Goal: Task Accomplishment & Management: Use online tool/utility

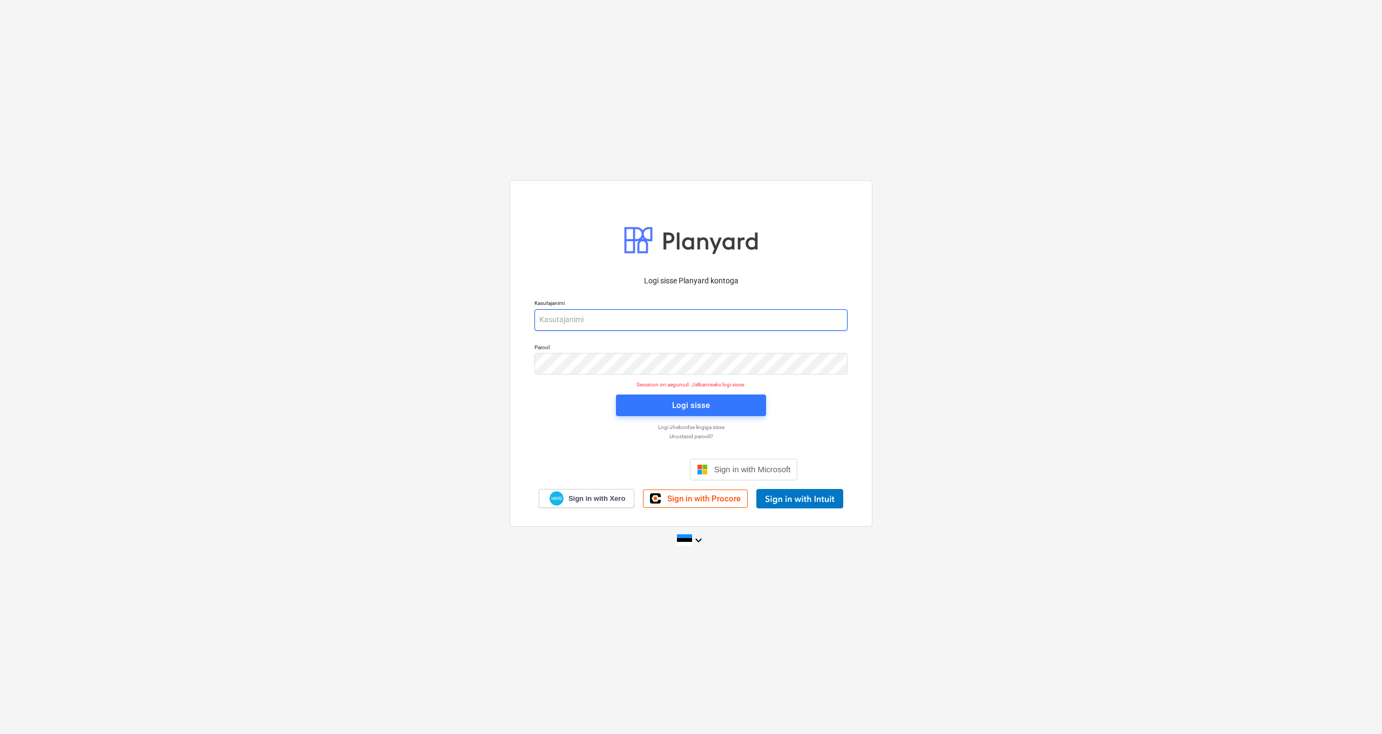
type input "ivanna@thornproperties.ee"
click at [675, 411] on div "Logi sisse" at bounding box center [691, 405] width 38 height 14
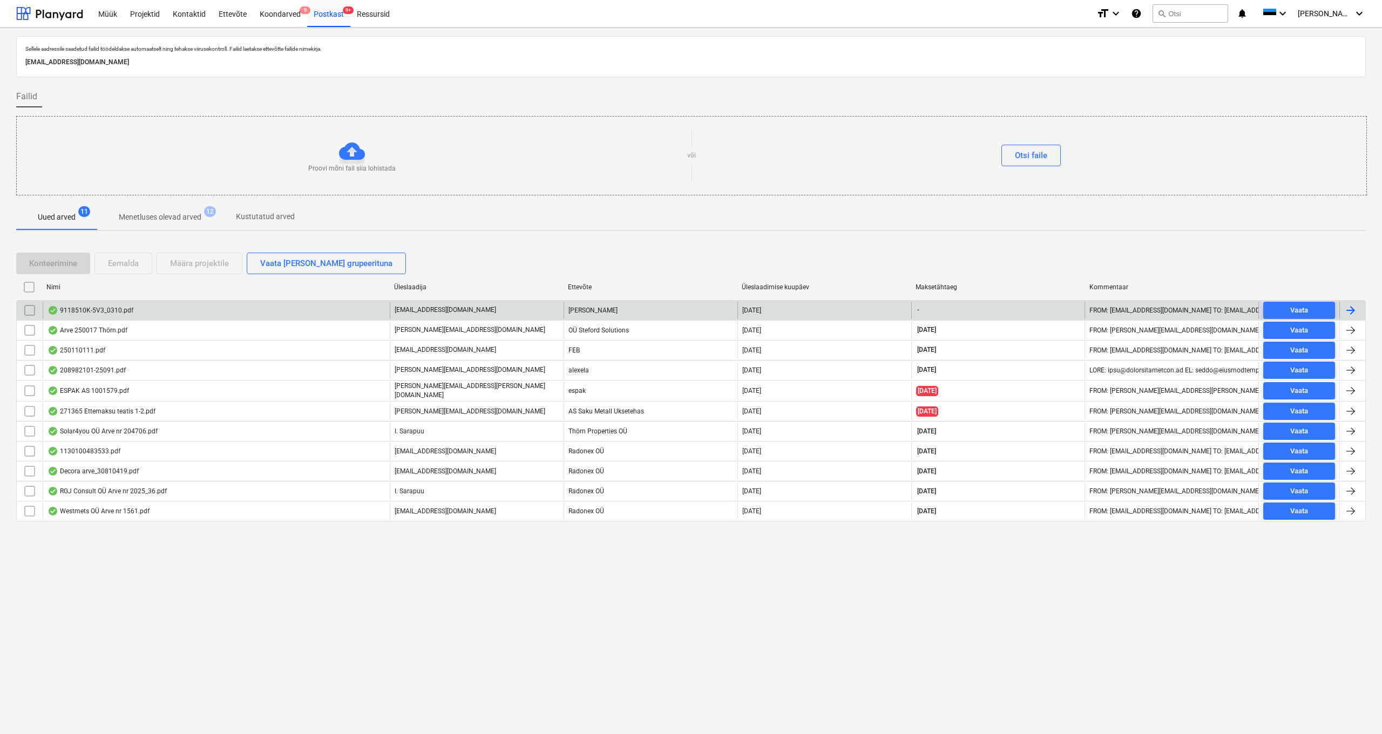
click at [93, 311] on div "9118510K-5V3_0310.pdf" at bounding box center [91, 310] width 86 height 9
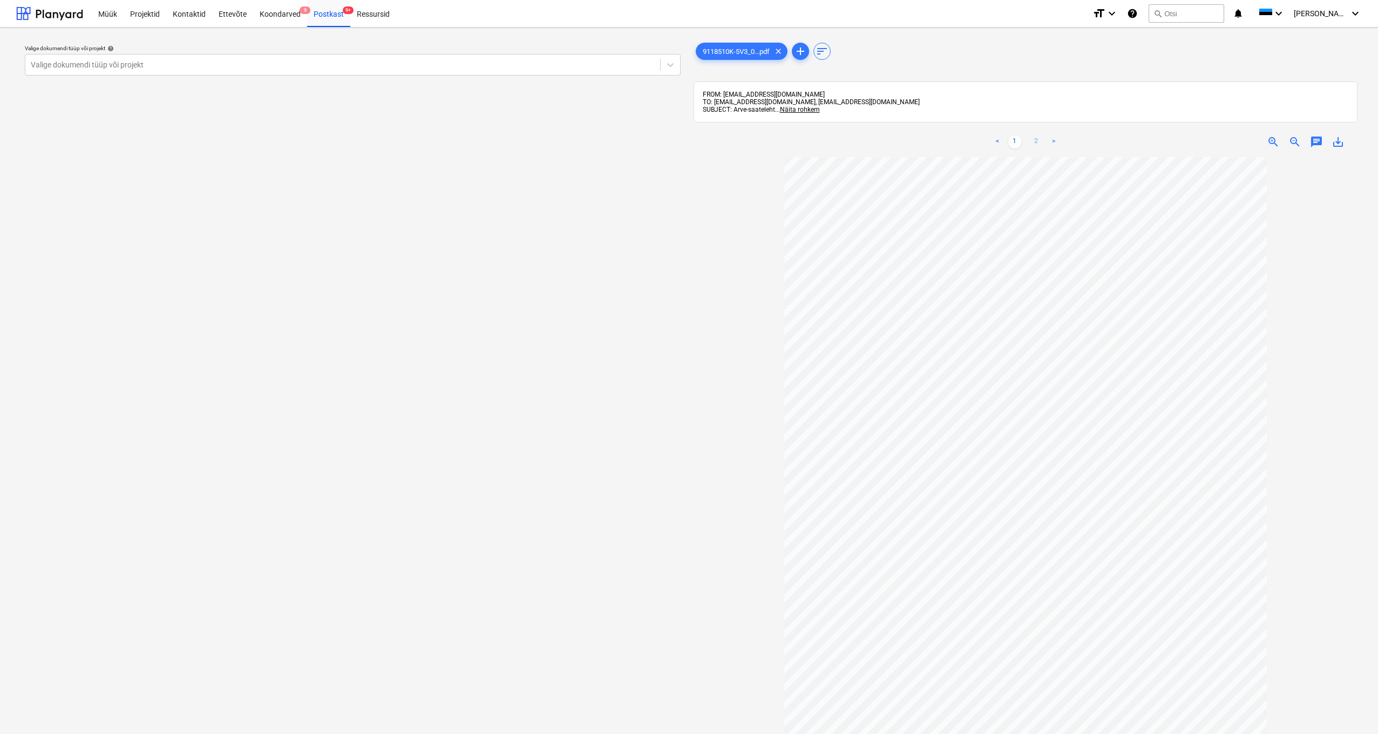
click at [1036, 139] on link "2" at bounding box center [1036, 142] width 13 height 13
click at [103, 63] on div "Valige dokumendi tüüp või projekt" at bounding box center [343, 64] width 624 height 9
type input "kanarbiku"
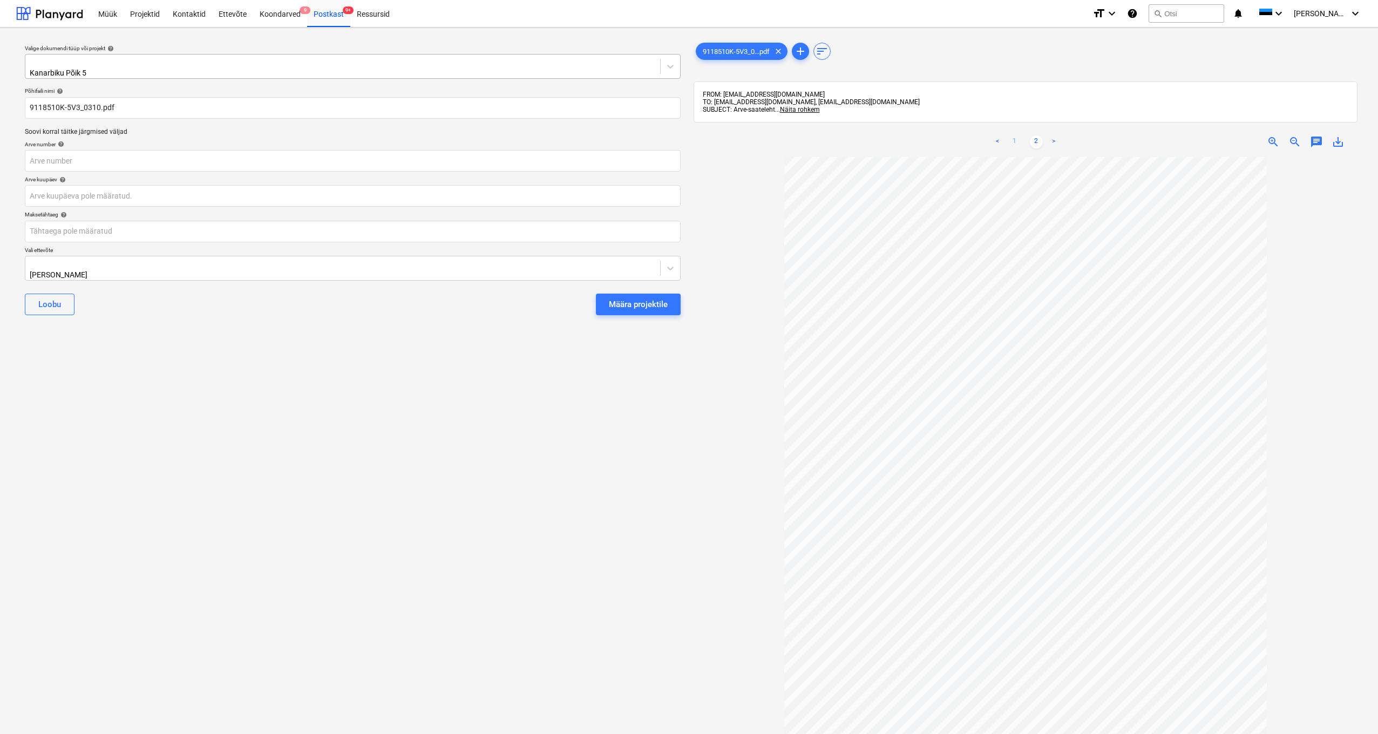
click at [1014, 141] on link "1" at bounding box center [1015, 142] width 13 height 13
click at [30, 158] on input "text" at bounding box center [353, 161] width 656 height 22
type input "9118510K-5V3"
click at [39, 193] on body "Müük Projektid Kontaktid Ettevõte Koondarved 9 Postkast 9+ Ressursid format_siz…" at bounding box center [689, 367] width 1378 height 734
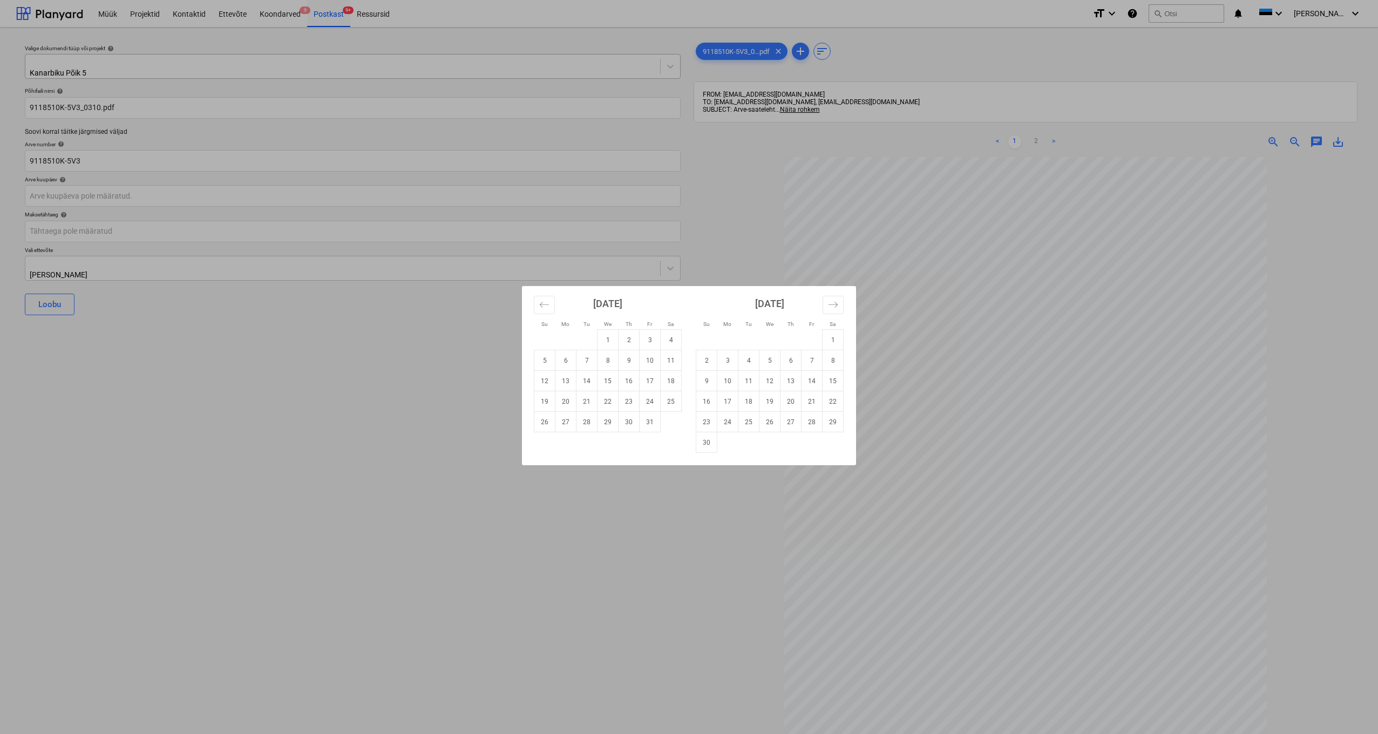
click at [631, 342] on td "2" at bounding box center [629, 340] width 21 height 21
type input "02 Oct 2025"
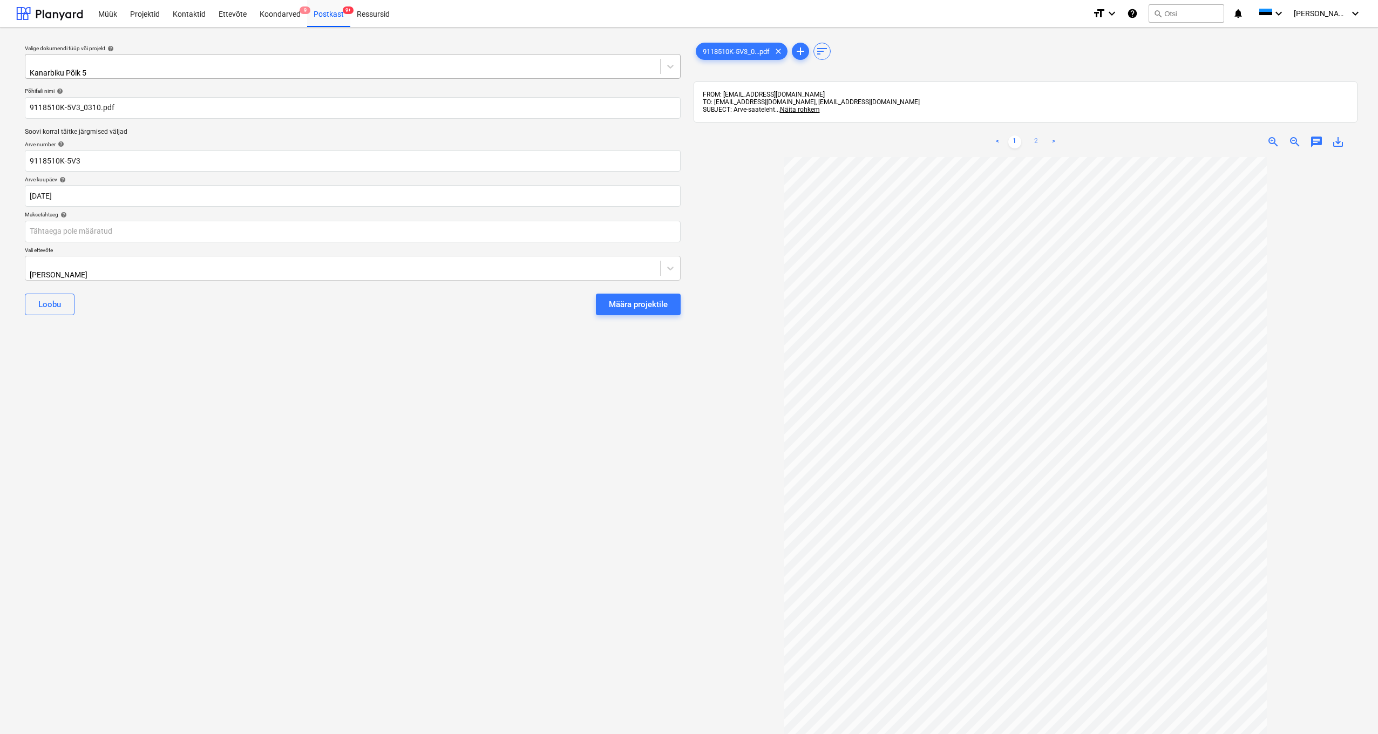
click at [1032, 138] on link "2" at bounding box center [1036, 142] width 13 height 13
click at [32, 231] on body "Müük Projektid Kontaktid Ettevõte Koondarved 9 Postkast 9+ Ressursid format_siz…" at bounding box center [689, 367] width 1378 height 734
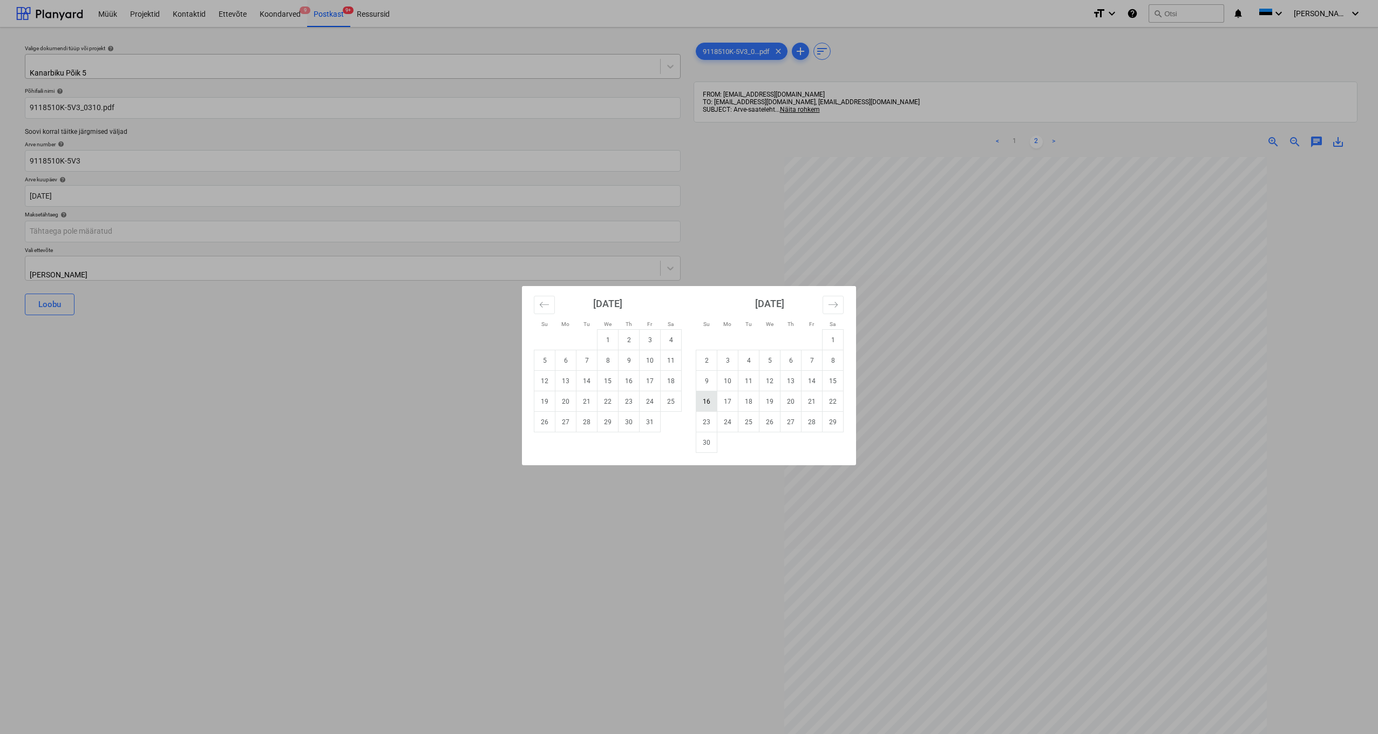
click at [703, 401] on td "16" at bounding box center [707, 401] width 21 height 21
type input "16 Nov 2025"
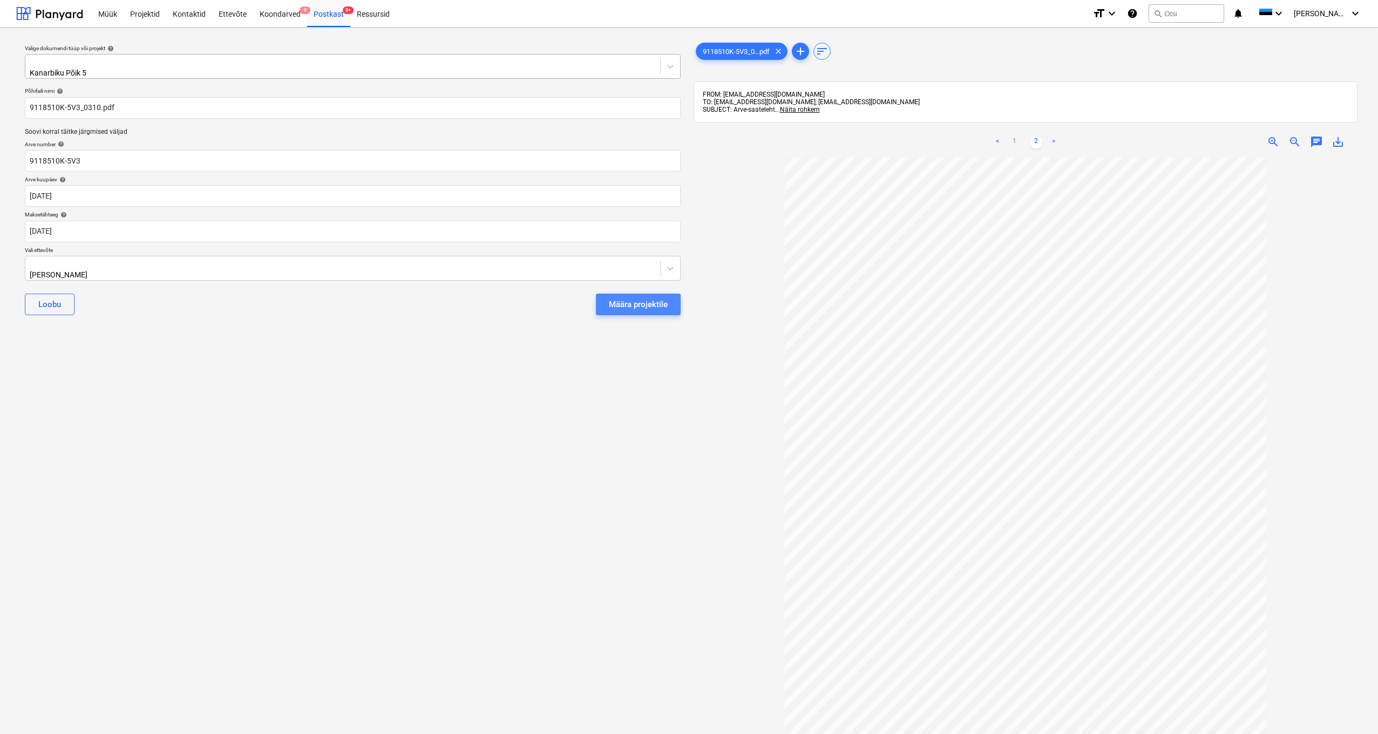
click at [640, 299] on div "Määra projektile" at bounding box center [638, 305] width 59 height 14
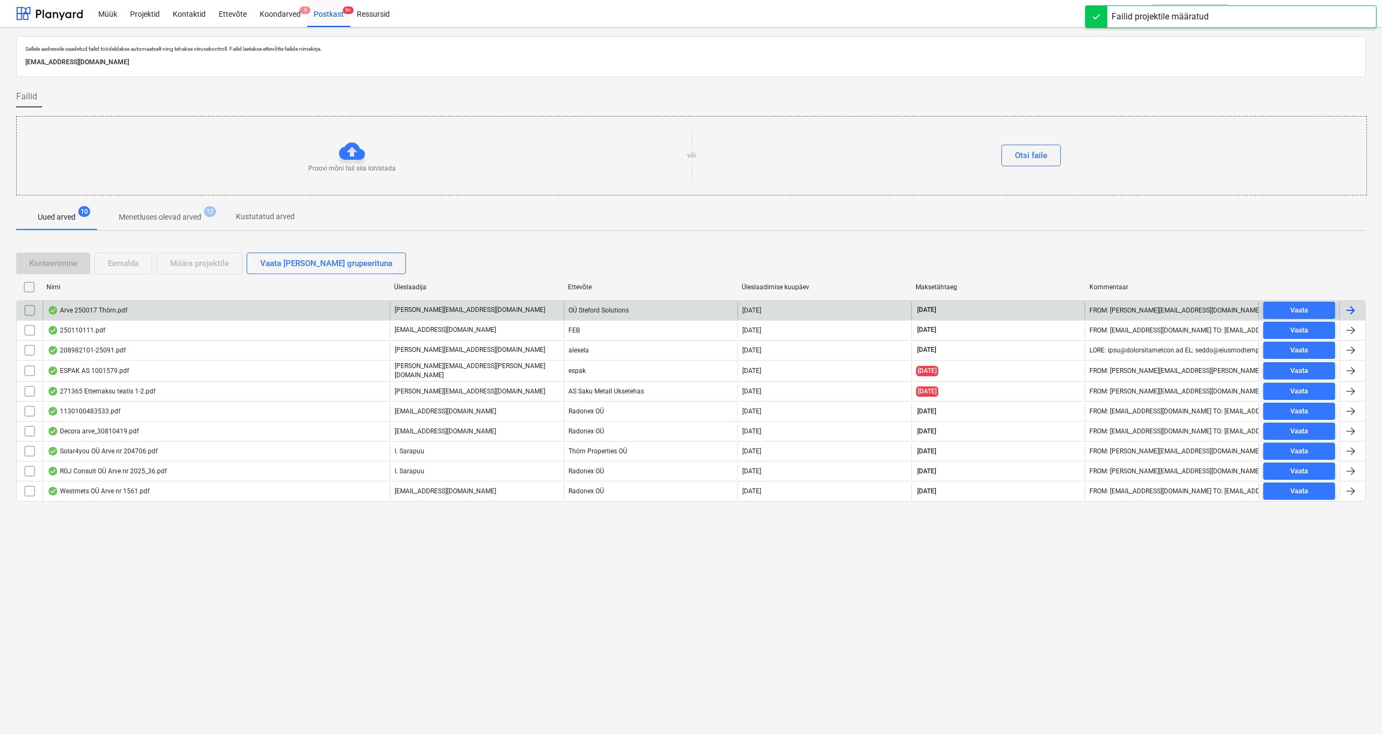
click at [109, 308] on div "Arve 250017 Thörn.pdf" at bounding box center [88, 310] width 80 height 9
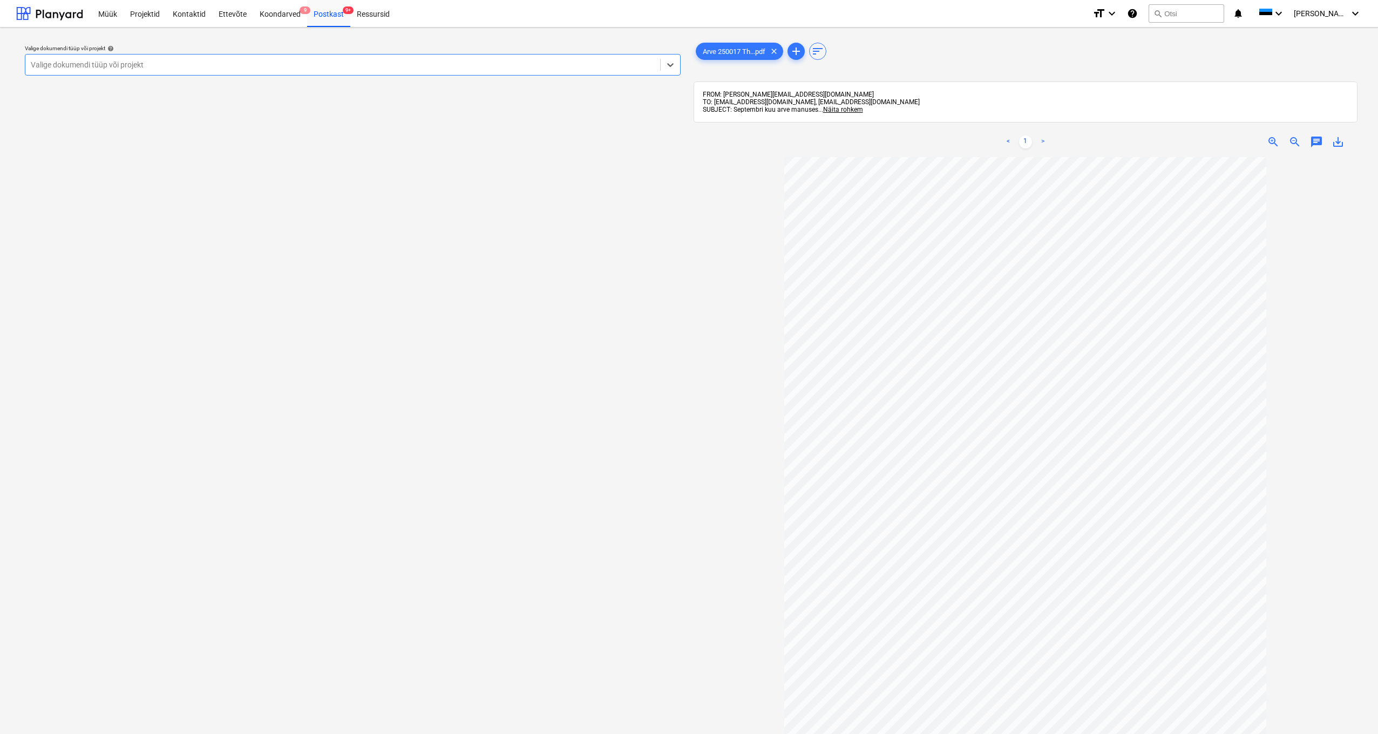
click at [111, 65] on div "Valige dokumendi tüüp või projekt" at bounding box center [343, 64] width 624 height 9
type input "teh"
click at [38, 734] on div "Tehas" at bounding box center [689, 747] width 1378 height 9
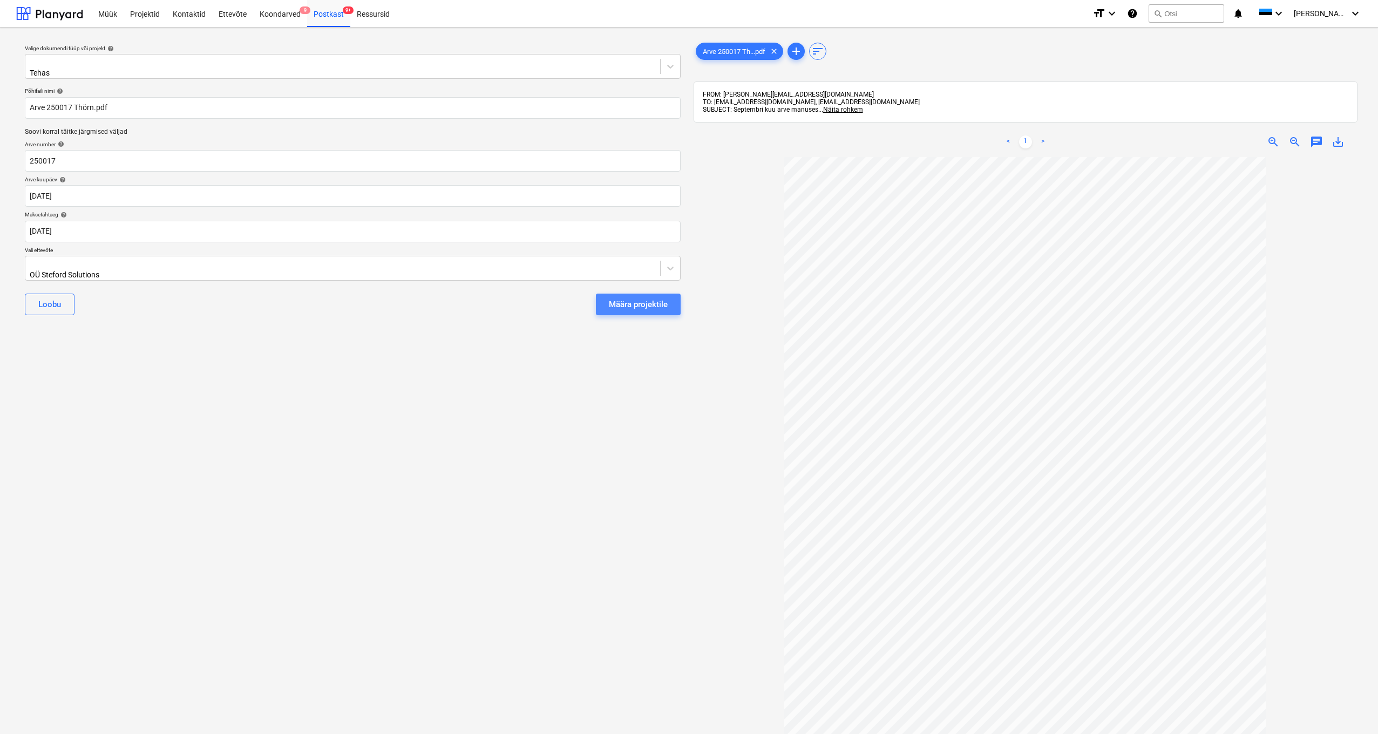
click at [620, 299] on div "Määra projektile" at bounding box center [638, 305] width 59 height 14
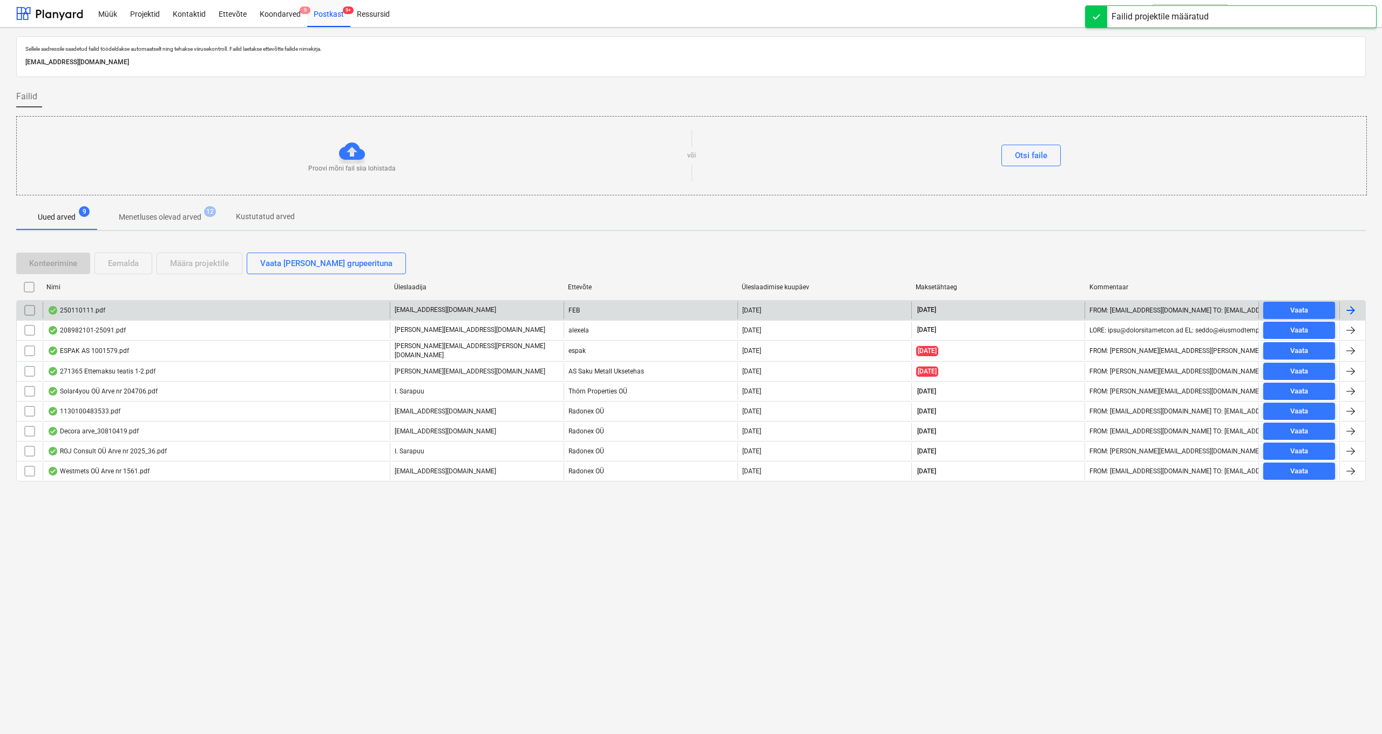
click at [87, 312] on div "250110111.pdf" at bounding box center [77, 310] width 58 height 9
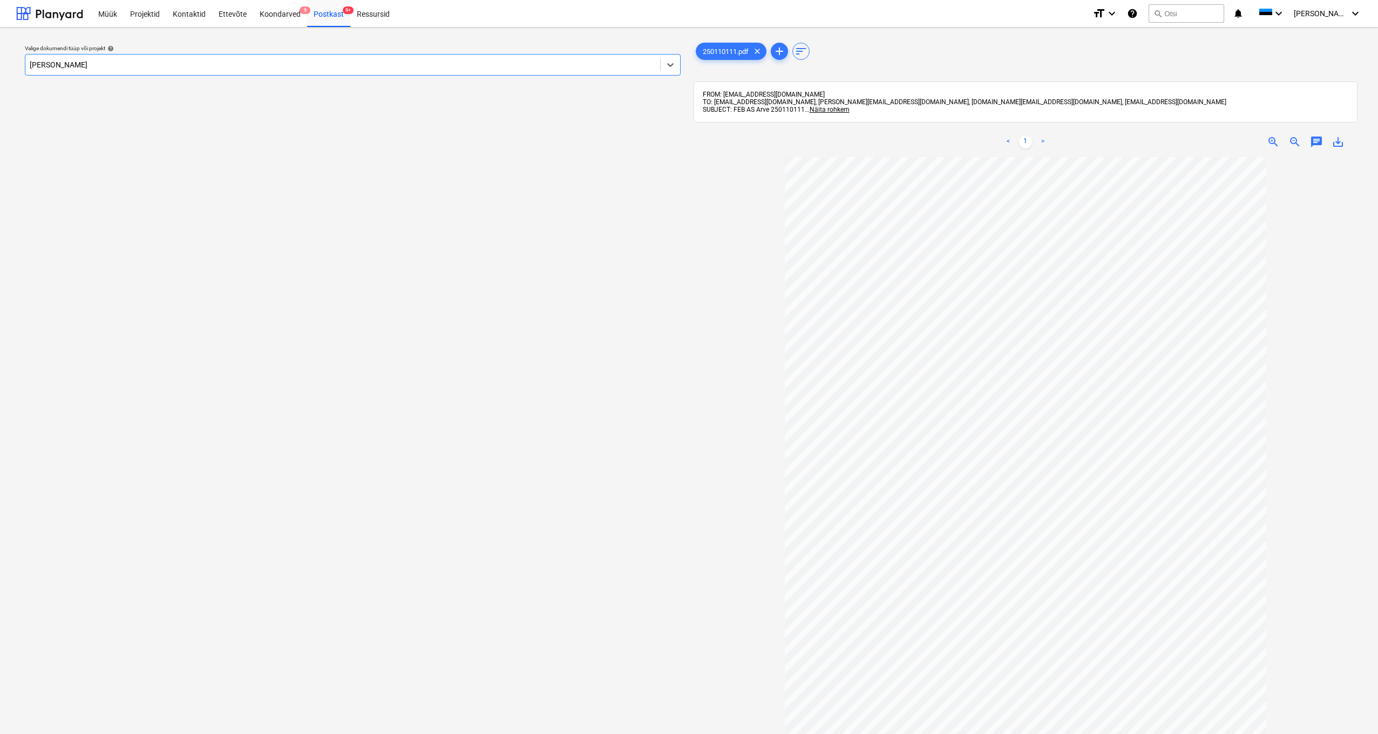
type input "kanarb"
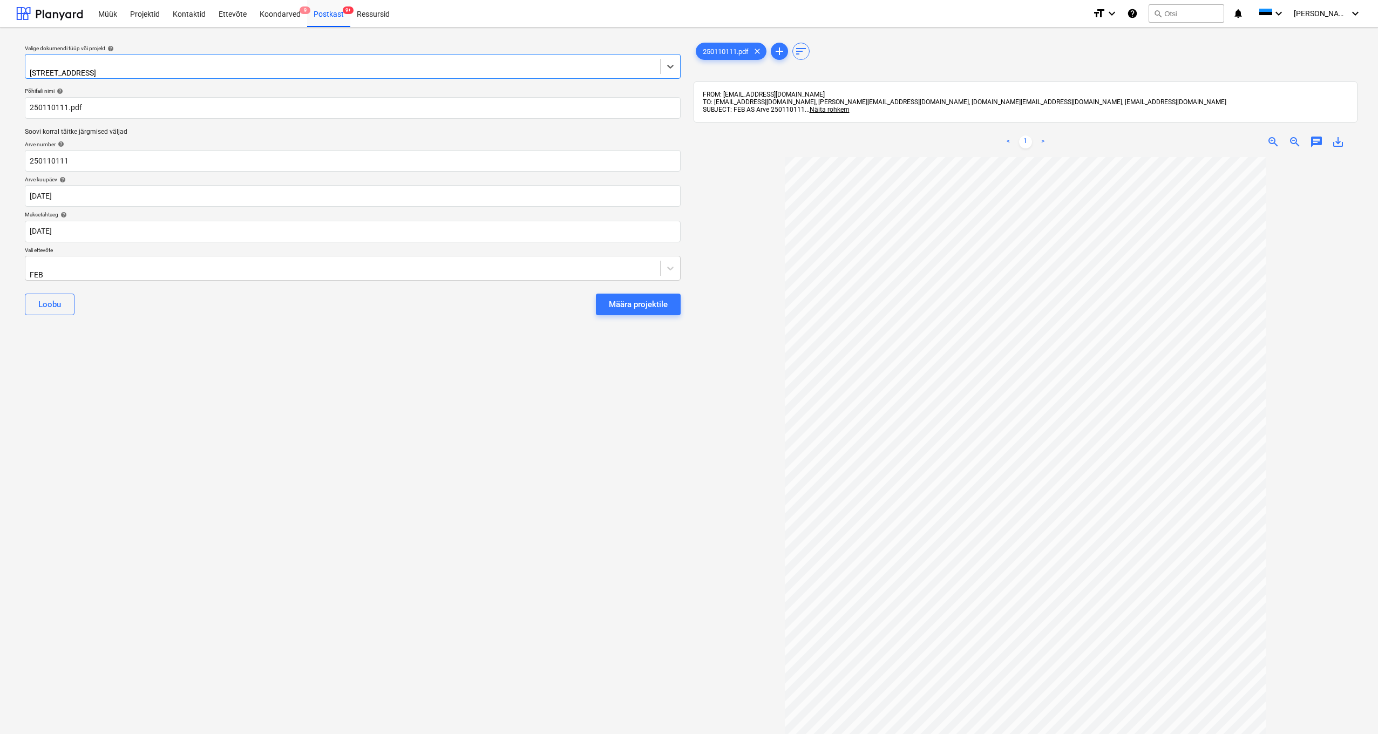
scroll to position [12, 0]
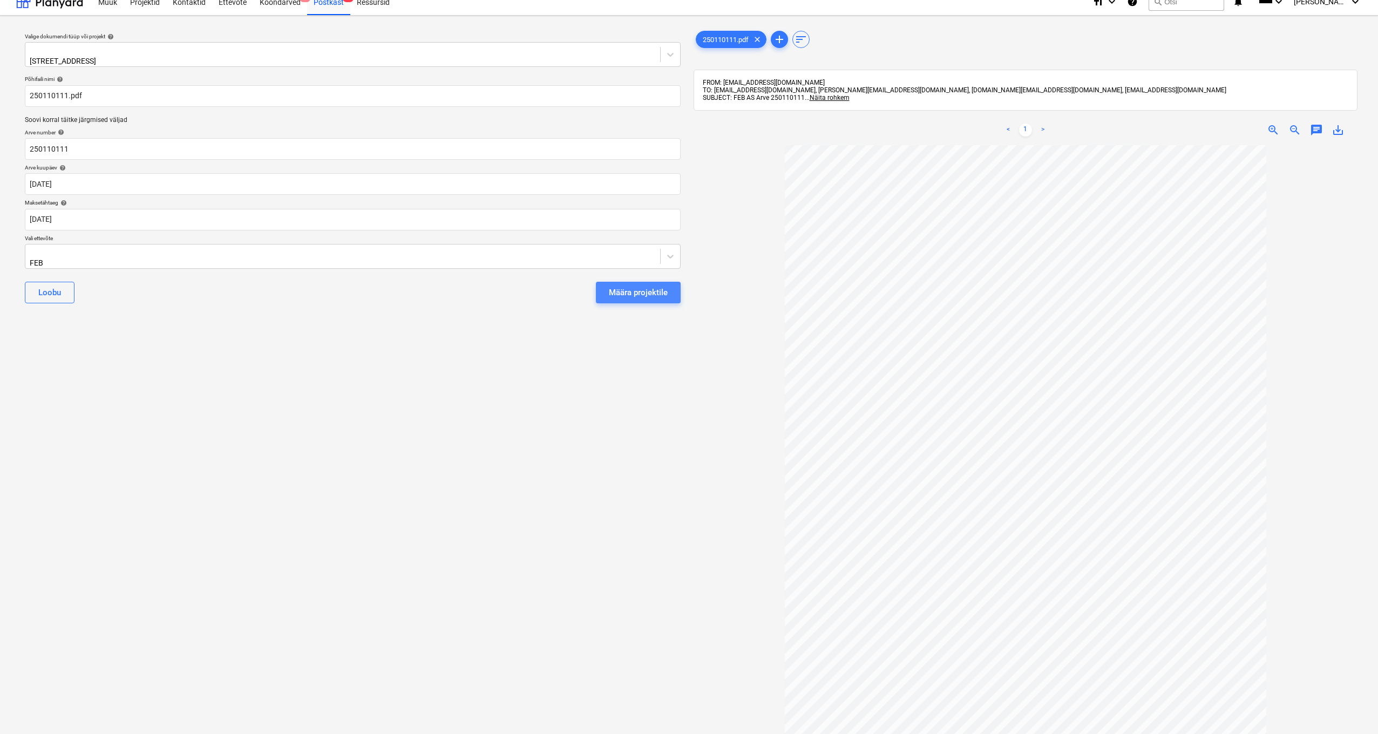
click at [630, 282] on button "Määra projektile" at bounding box center [638, 293] width 85 height 22
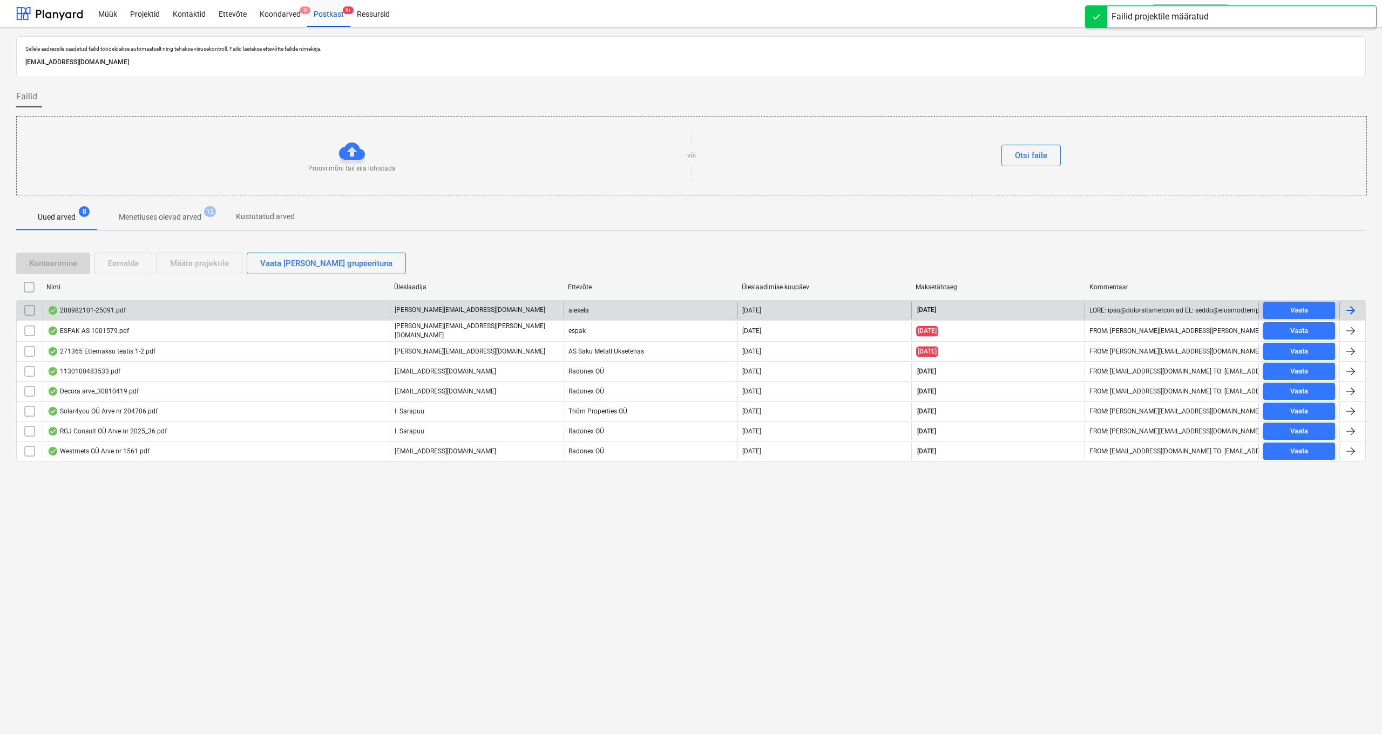
click at [86, 310] on div "208982101-25091.pdf" at bounding box center [87, 310] width 78 height 9
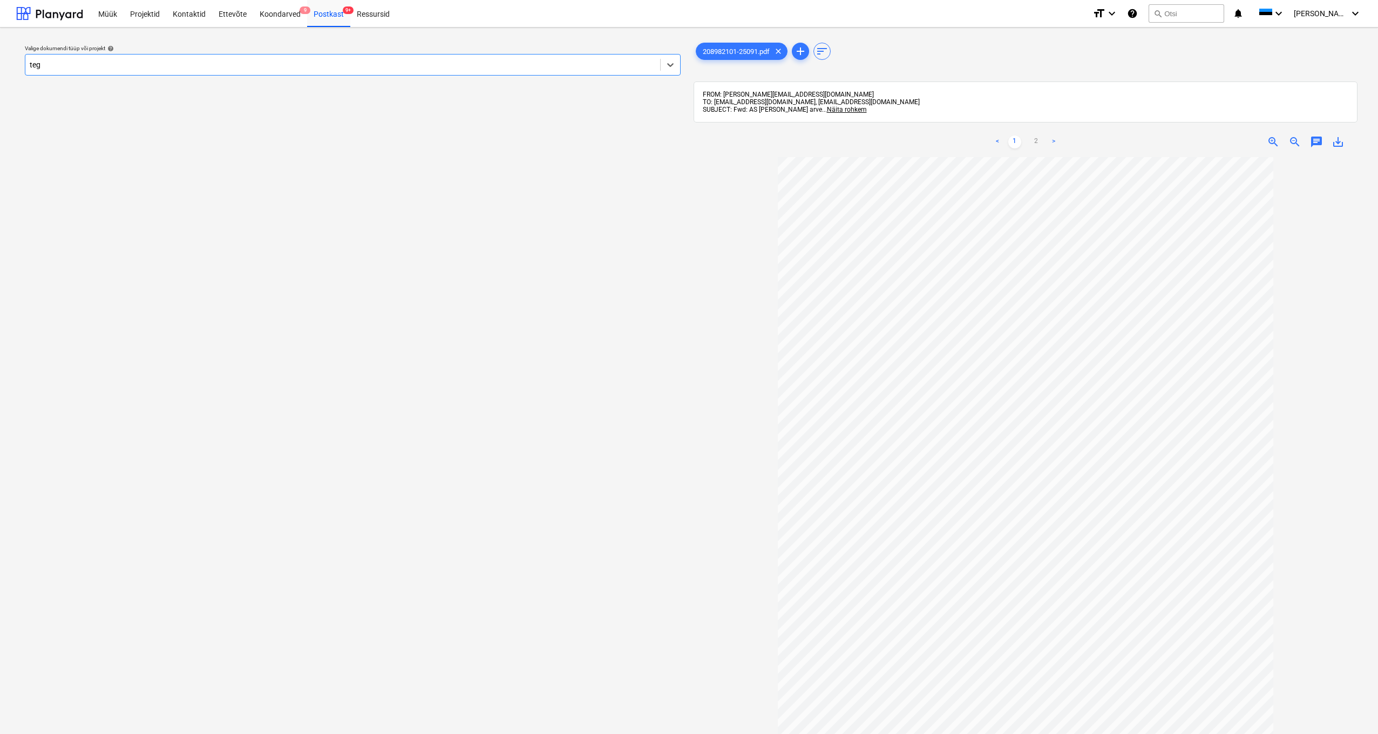
type input "tege"
click at [64, 734] on div "Tegevuskulud 2025" at bounding box center [689, 747] width 1378 height 9
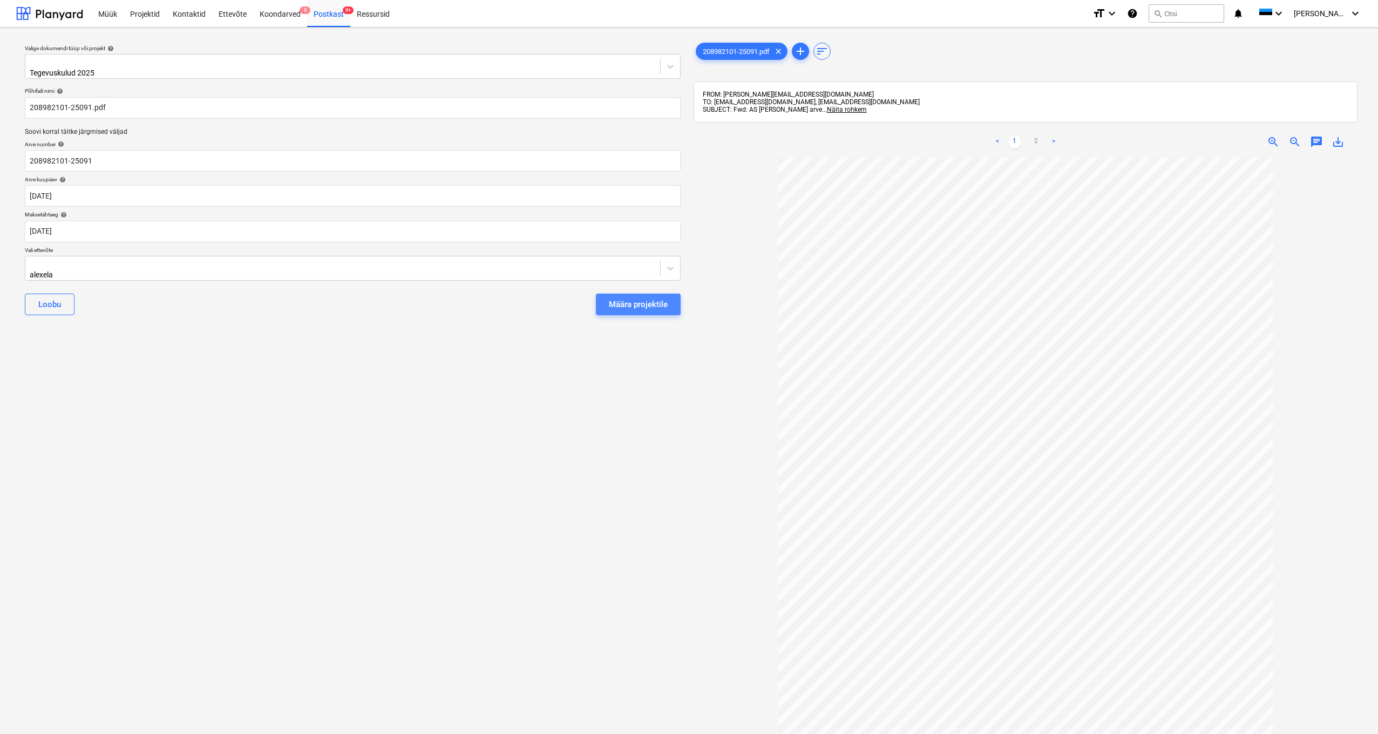
click at [647, 298] on div "Määra projektile" at bounding box center [638, 305] width 59 height 14
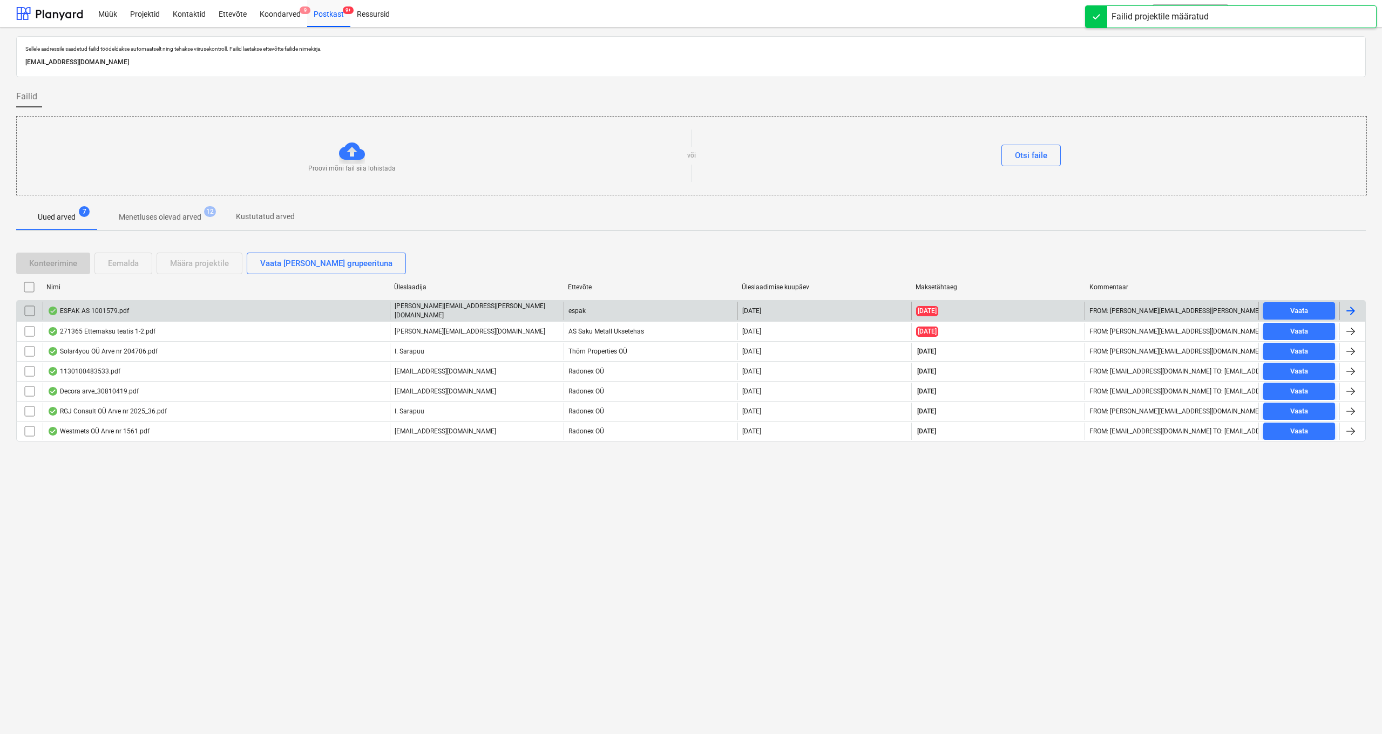
click at [91, 309] on div "ESPAK AS 1001579.pdf" at bounding box center [89, 311] width 82 height 9
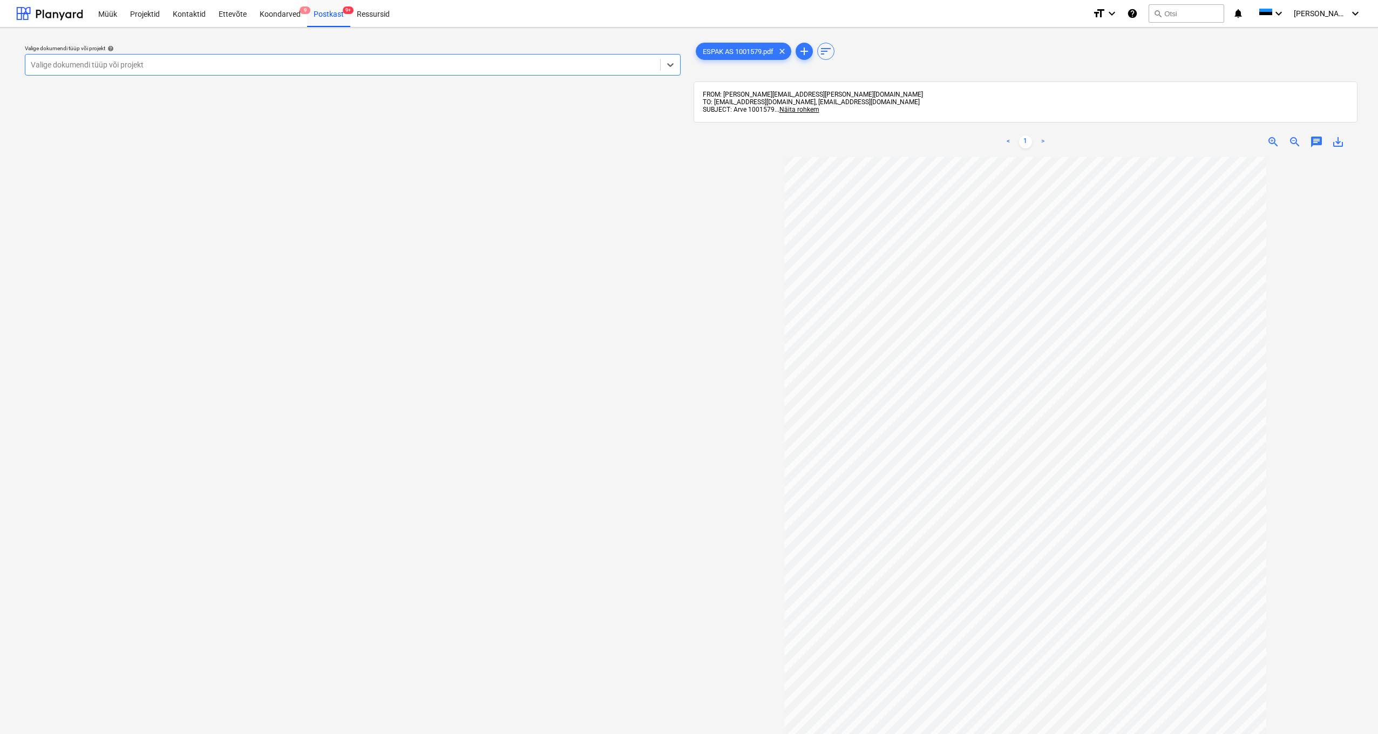
click at [105, 62] on div "Valige dokumendi tüüp või projekt" at bounding box center [343, 64] width 624 height 9
type input "pohl"
click at [57, 734] on div "Pohla tee 4" at bounding box center [689, 747] width 1378 height 9
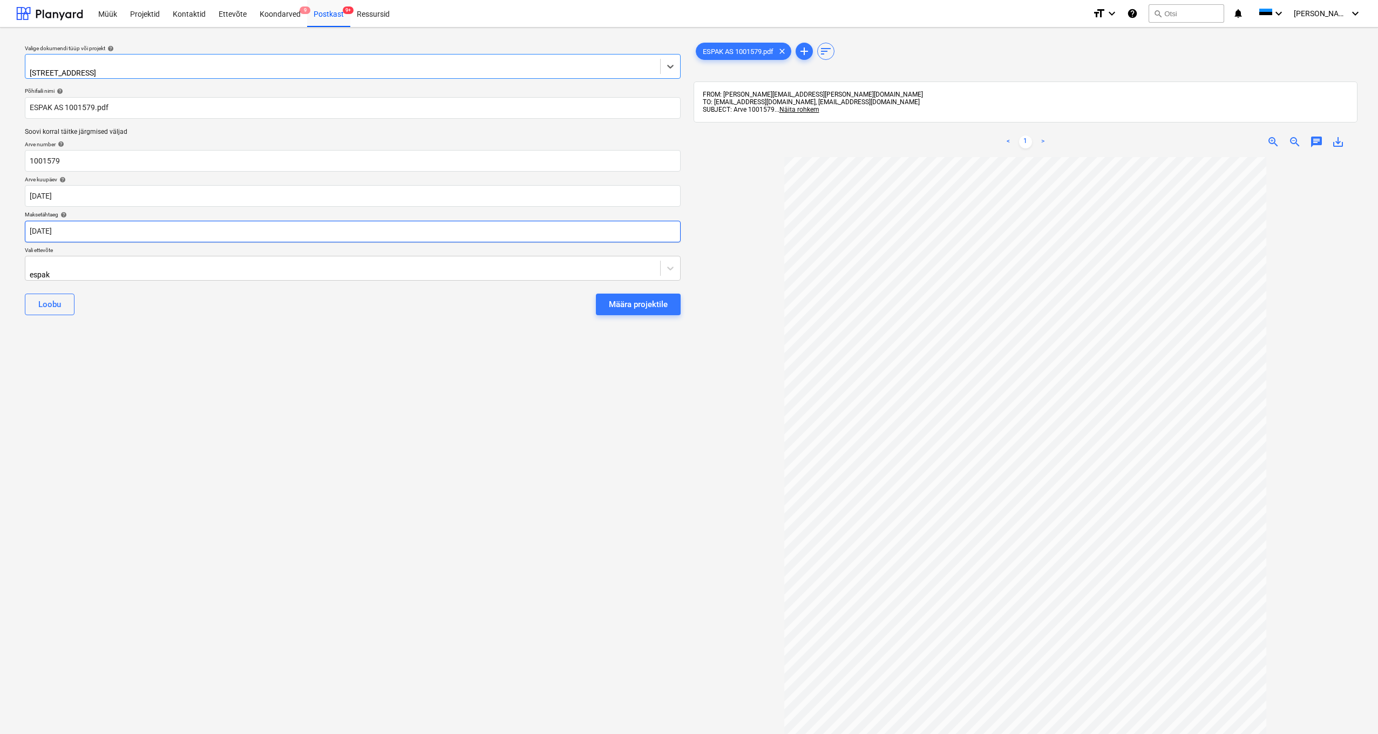
click at [36, 232] on body "Müük Projektid Kontaktid Ettevõte Koondarved 9 Postkast 9+ Ressursid format_siz…" at bounding box center [689, 367] width 1378 height 734
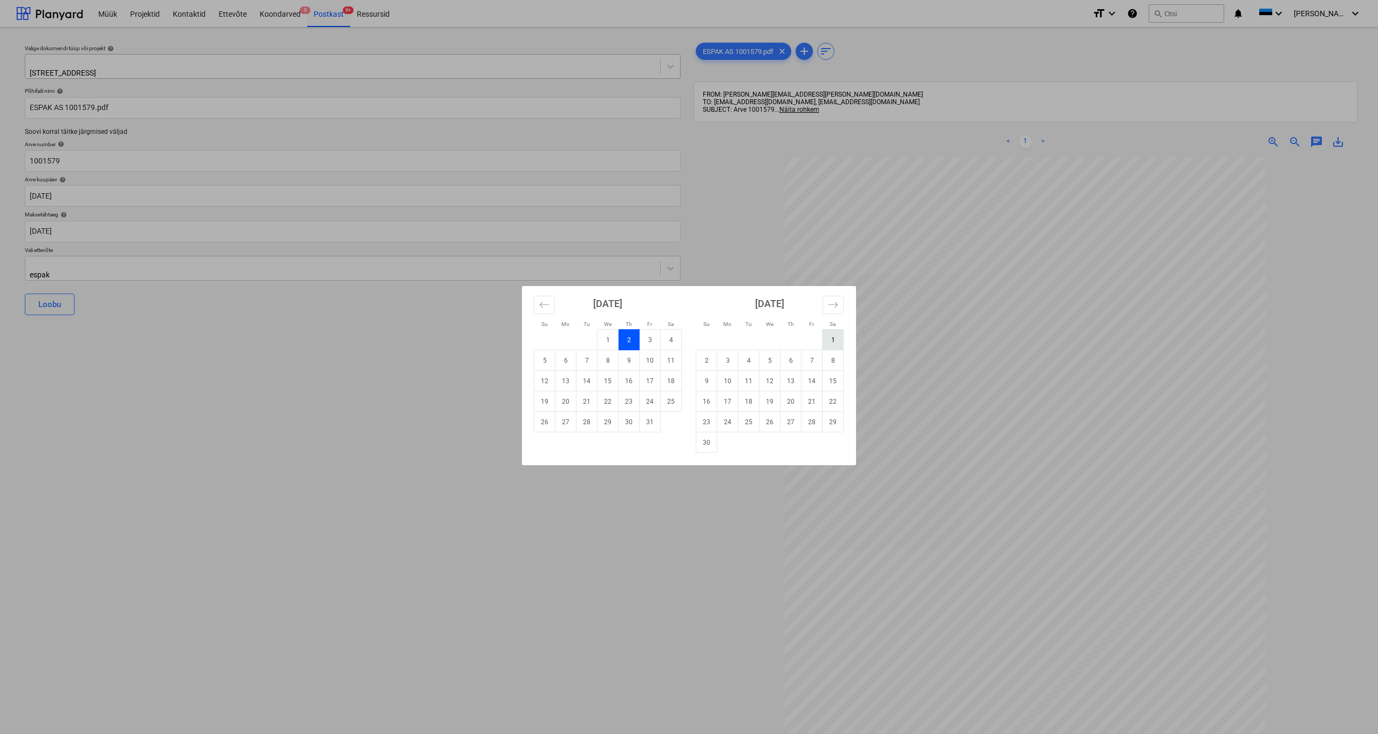
click at [839, 340] on td "1" at bounding box center [833, 340] width 21 height 21
type input "01 Nov 2025"
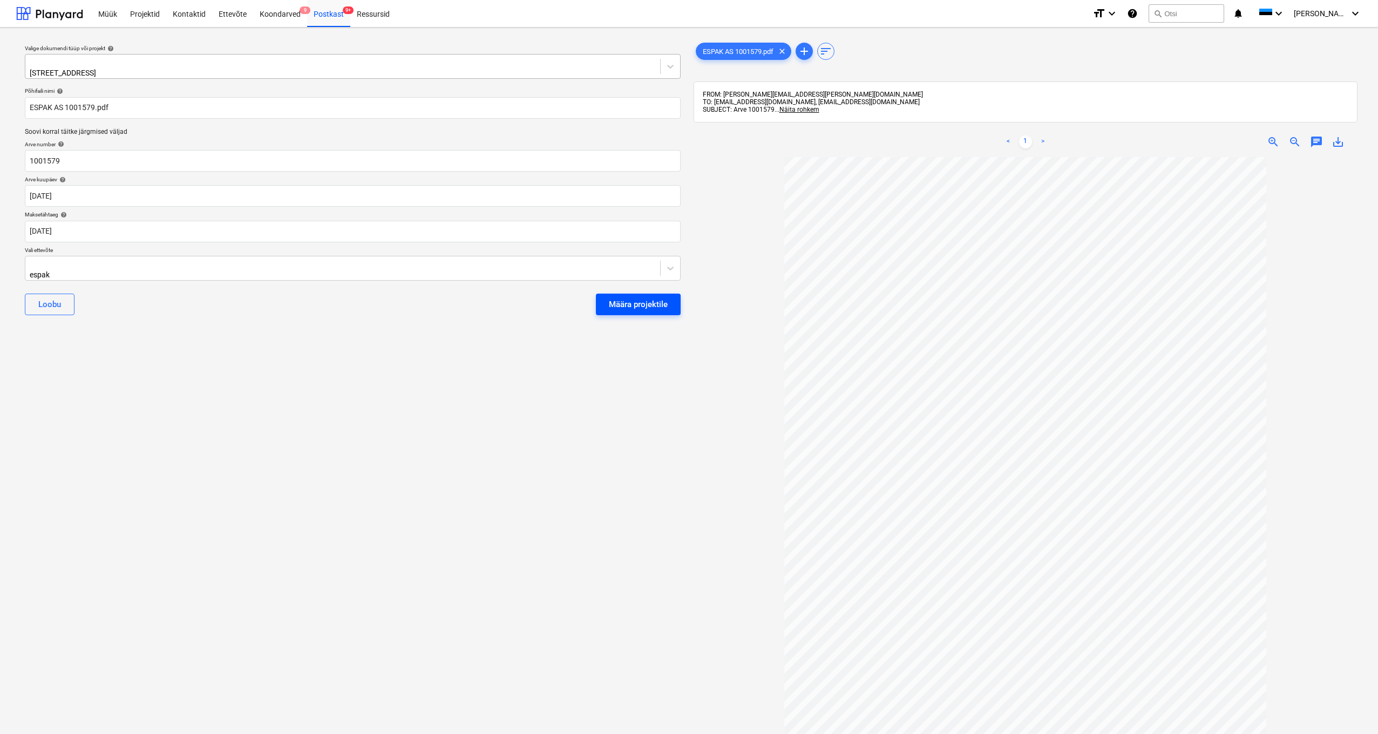
click at [648, 298] on div "Määra projektile" at bounding box center [638, 305] width 59 height 14
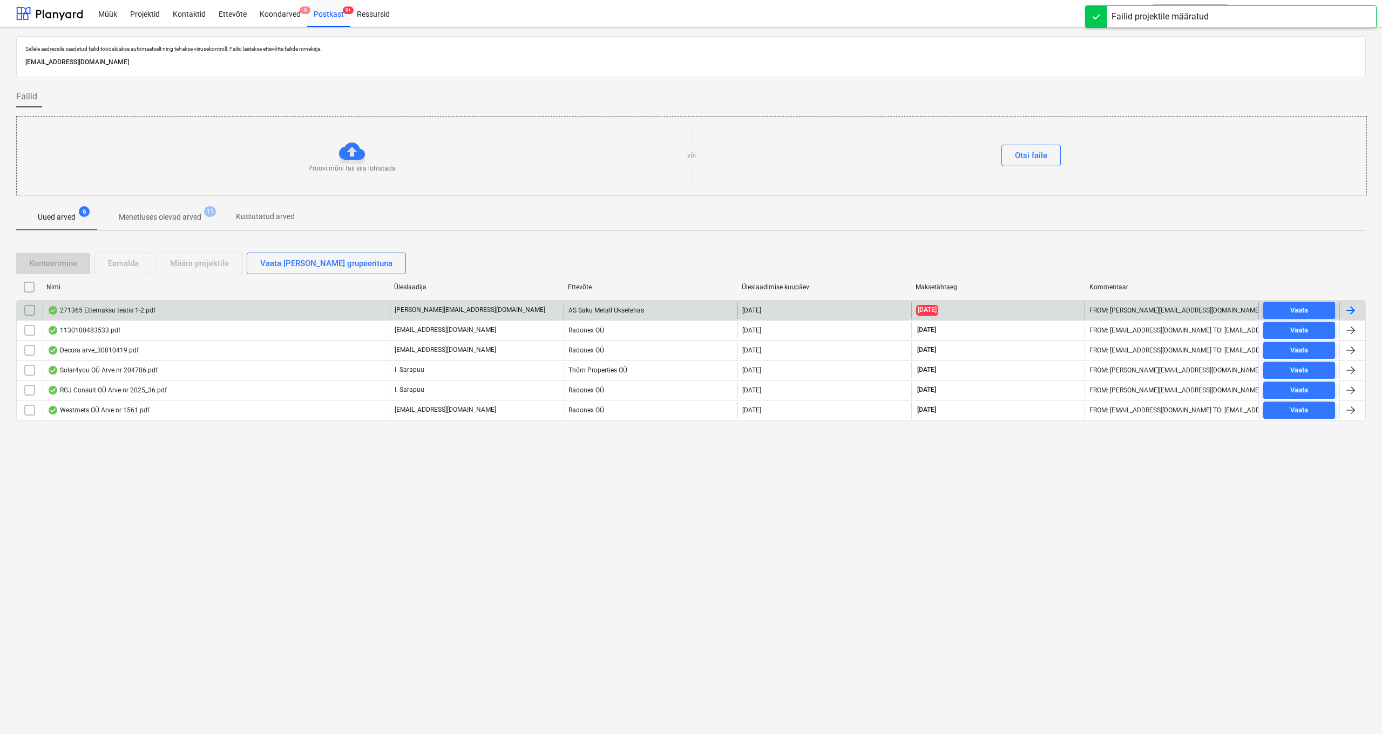
click at [119, 311] on div "271365 Ettemaksu teatis 1-2.pdf" at bounding box center [102, 310] width 108 height 9
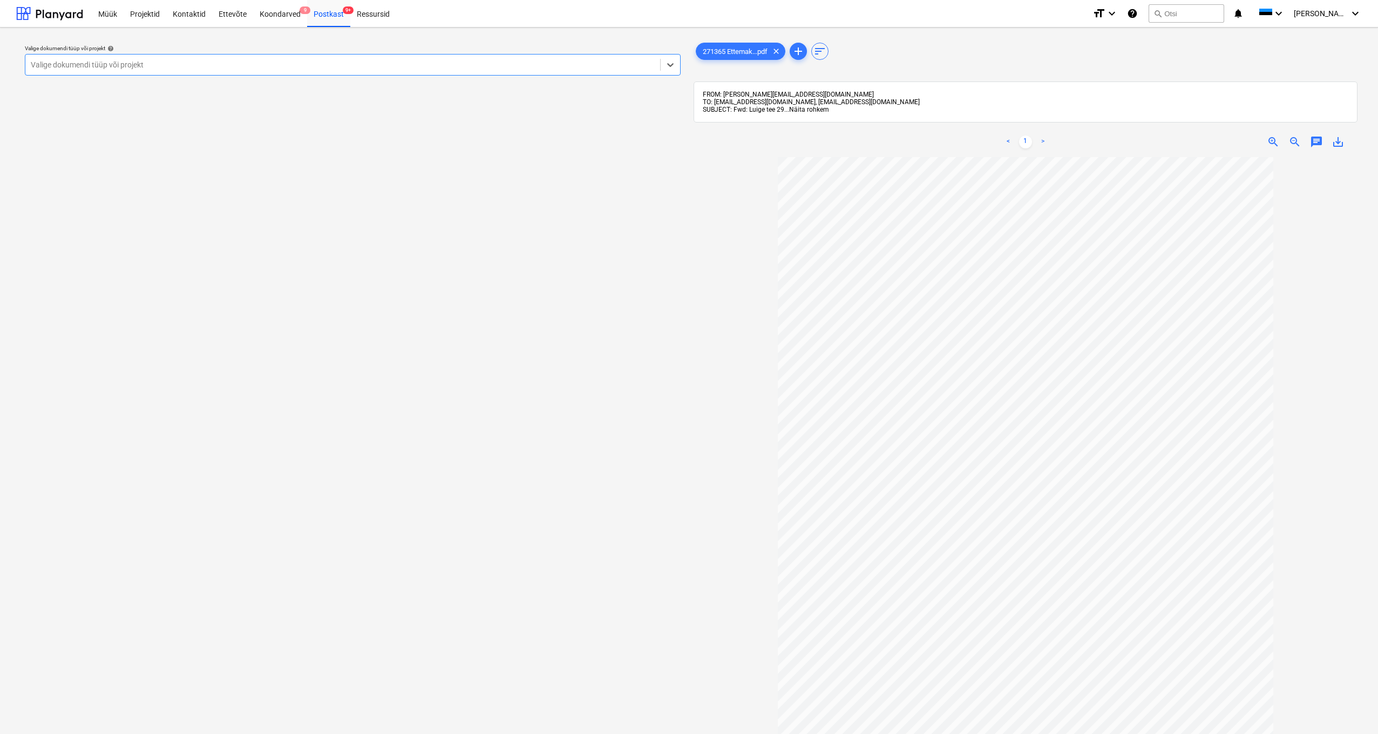
click at [802, 111] on span "Näita rohkem" at bounding box center [809, 110] width 40 height 8
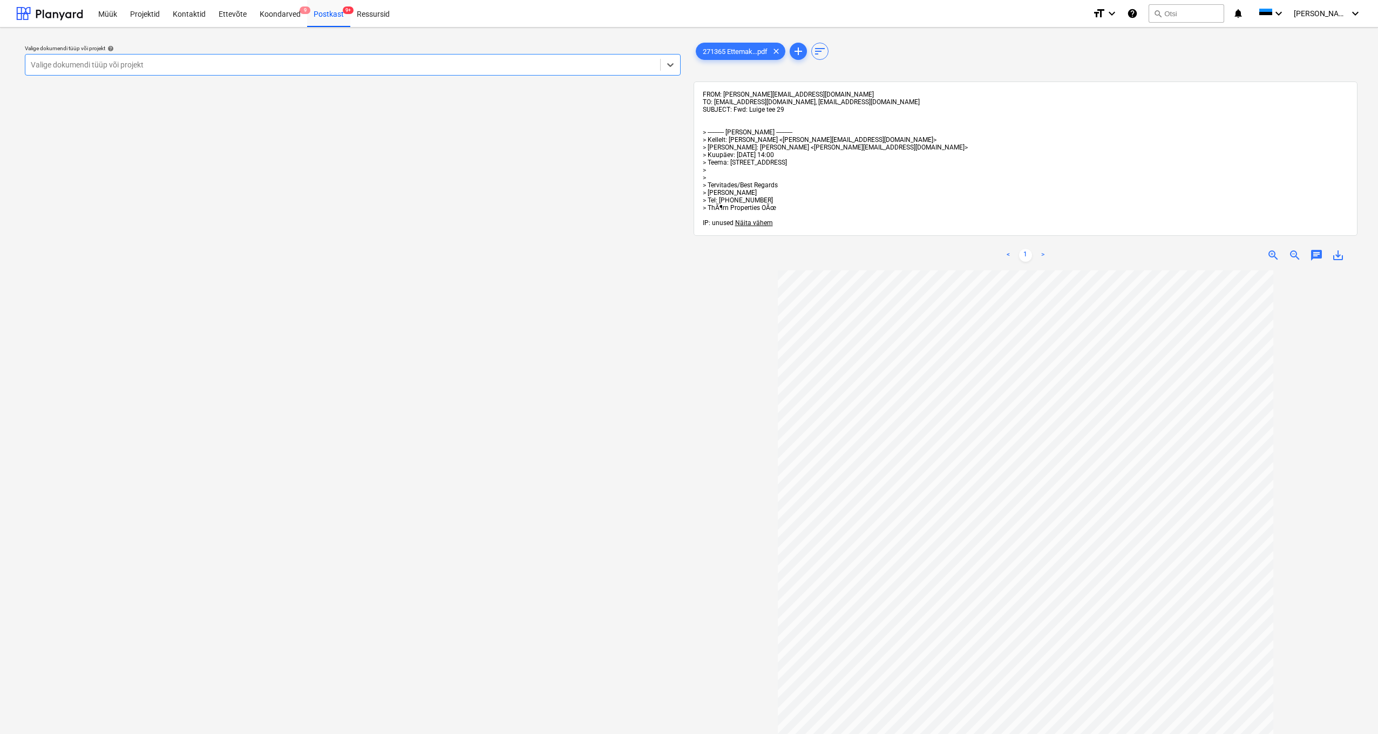
click at [71, 68] on div "Valige dokumendi tüüp või projekt" at bounding box center [343, 64] width 624 height 9
type input "luige"
click at [72, 734] on div "Luige tee 29" at bounding box center [689, 747] width 1378 height 9
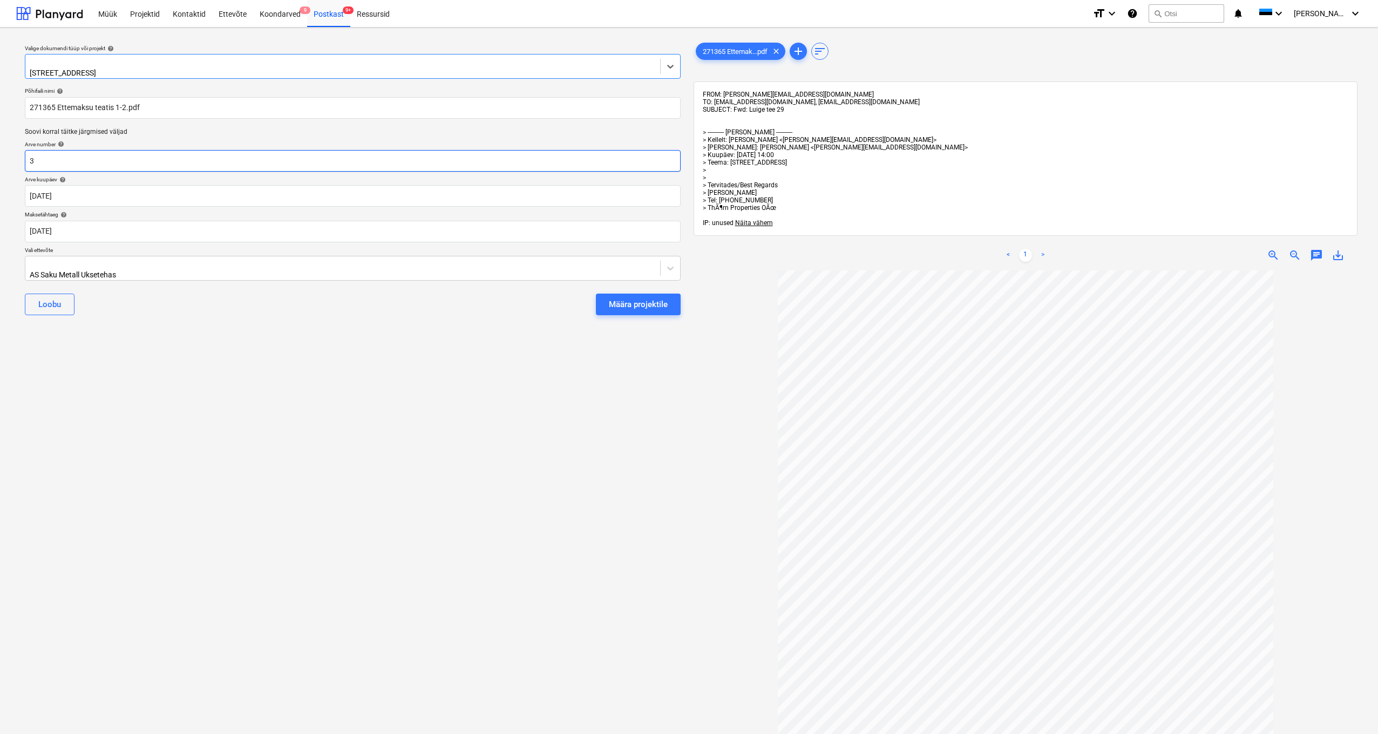
click at [72, 158] on input "3" at bounding box center [353, 161] width 656 height 22
type input "271365"
click at [630, 302] on div "Määra projektile" at bounding box center [638, 305] width 59 height 14
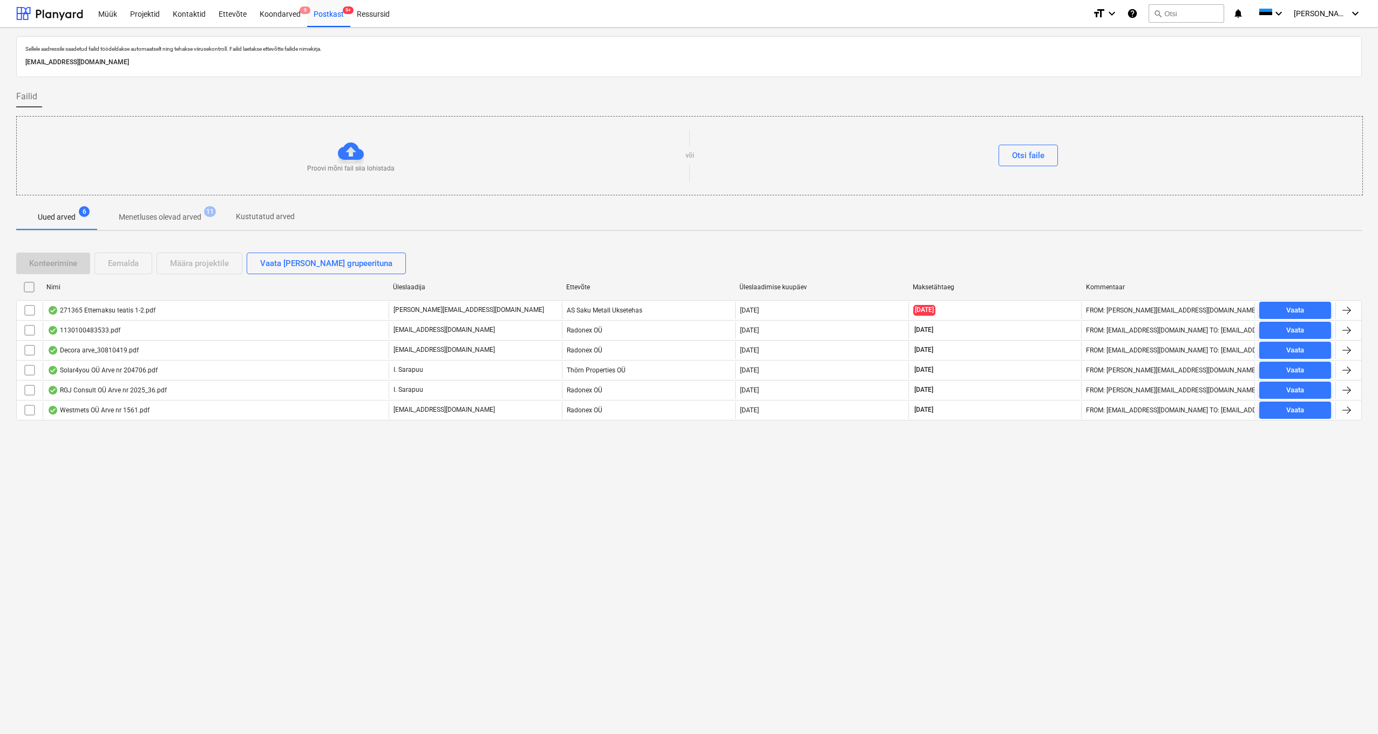
scroll to position [1, 0]
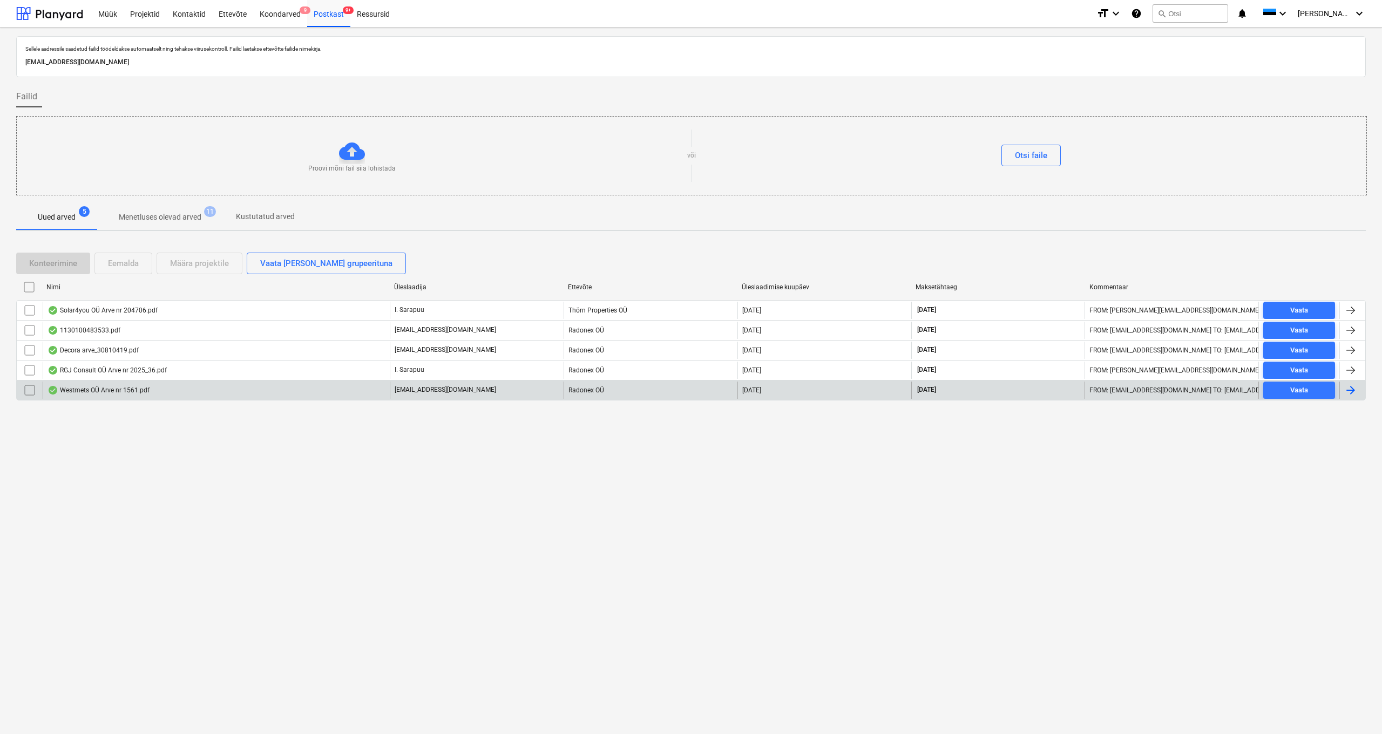
click at [97, 394] on div "Westmets OÜ Arve nr 1561.pdf" at bounding box center [216, 390] width 347 height 17
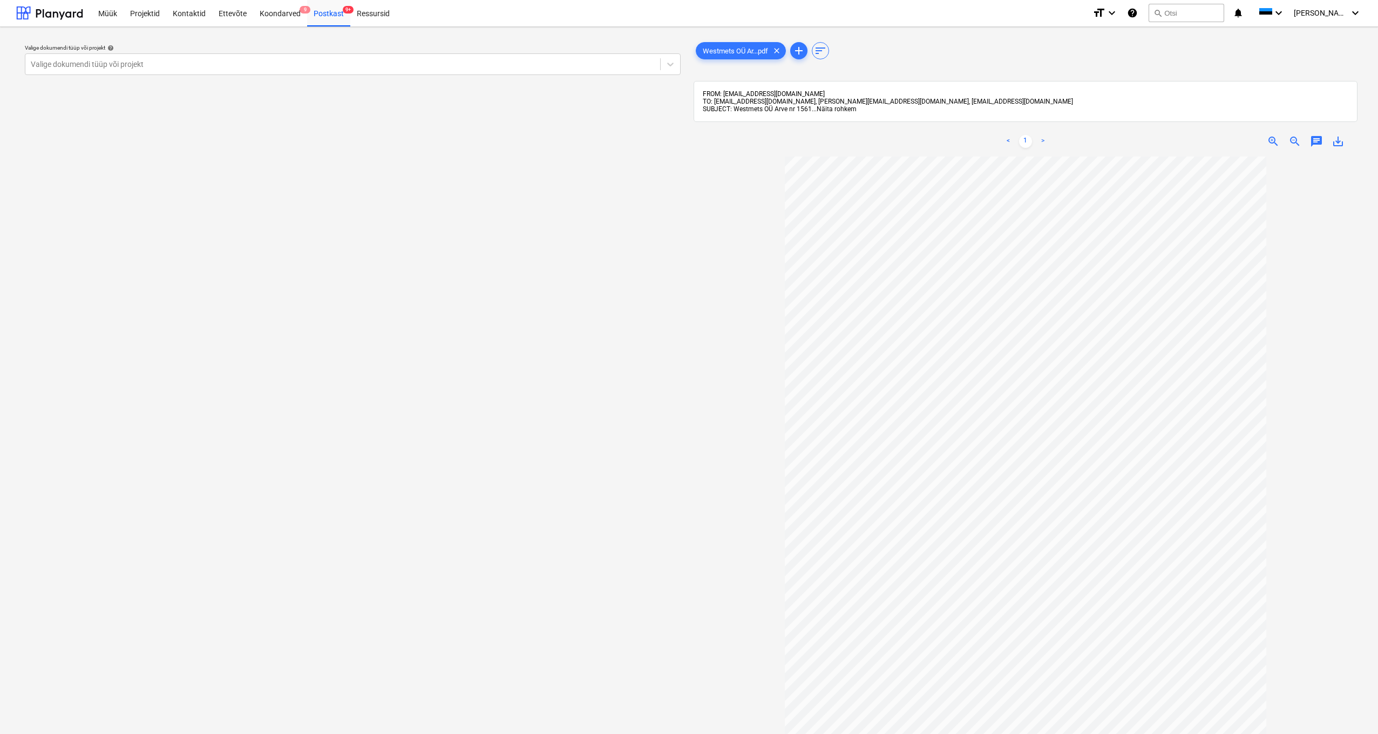
click at [832, 110] on span "Näita rohkem" at bounding box center [837, 109] width 40 height 8
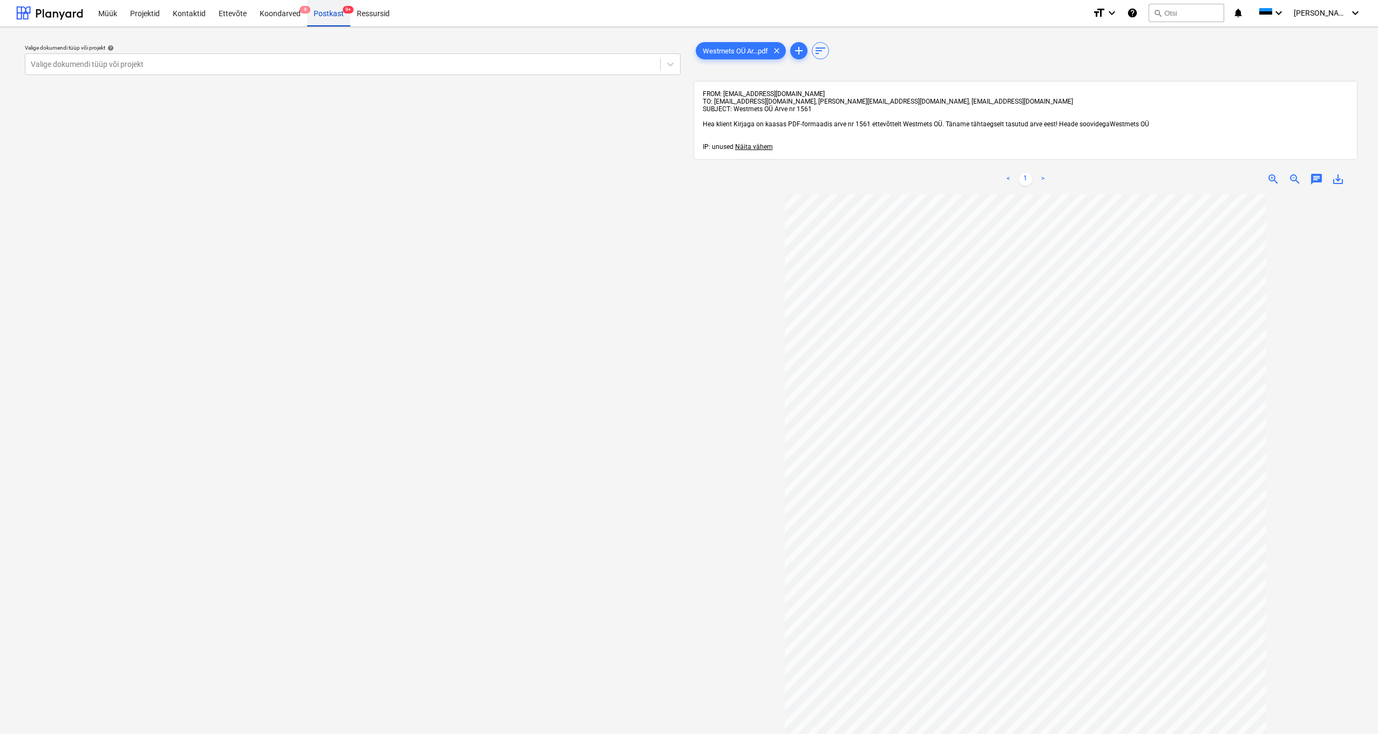
click at [328, 14] on div "Postkast 9+" at bounding box center [328, 13] width 43 height 28
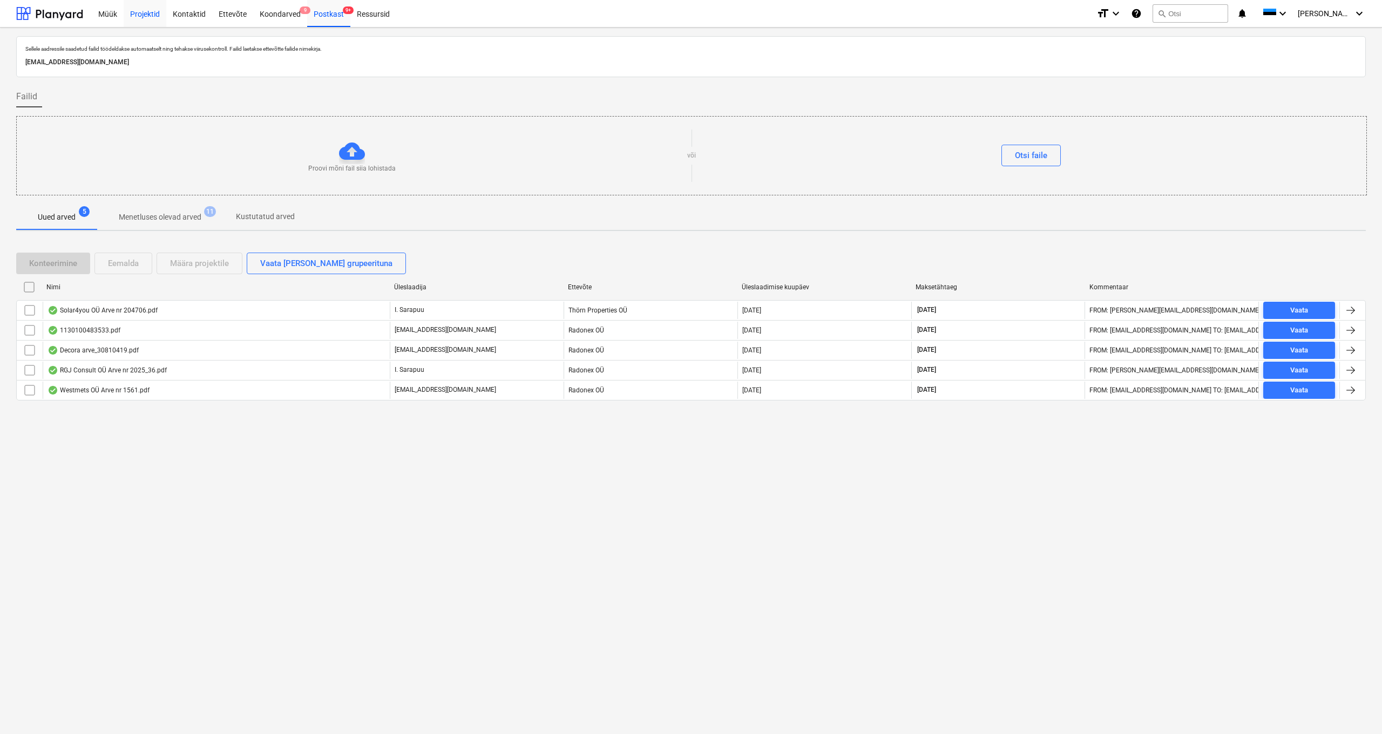
click at [152, 15] on div "Projektid" at bounding box center [145, 13] width 43 height 28
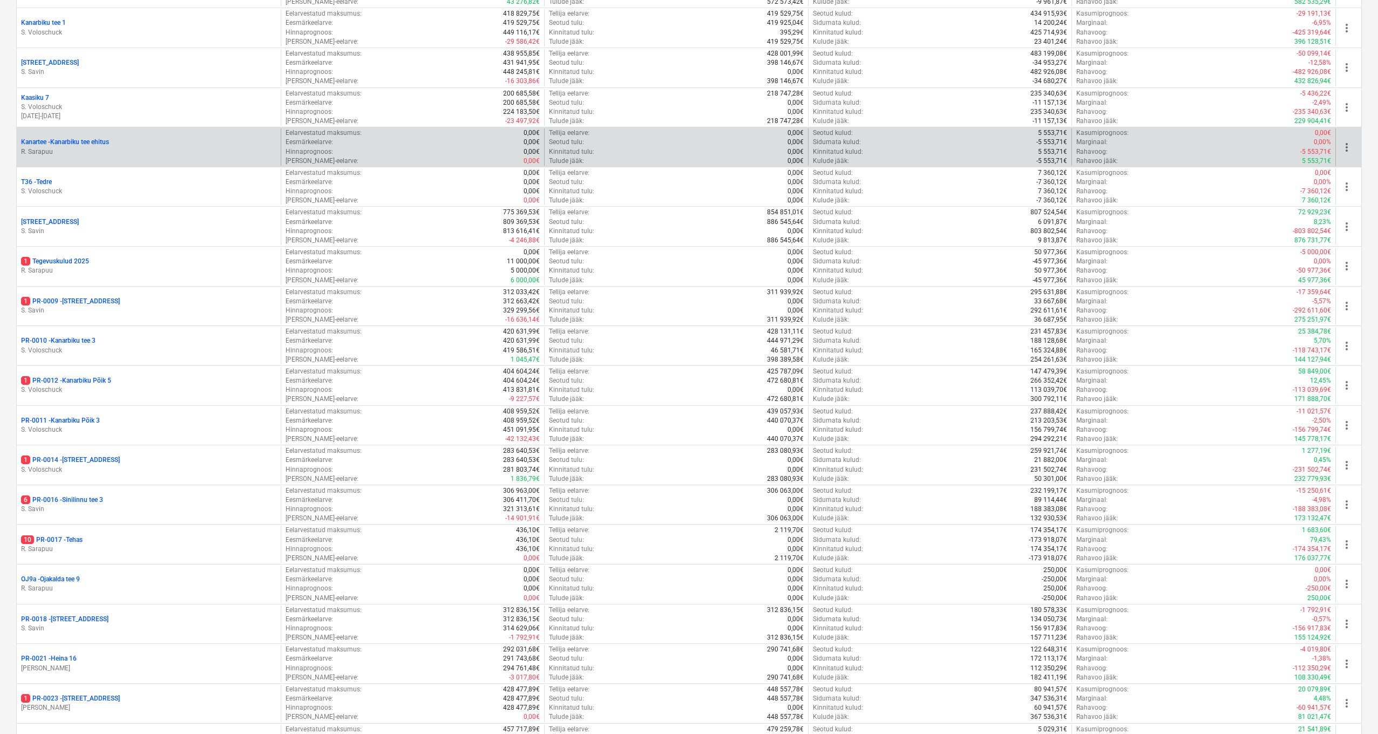
scroll to position [229, 0]
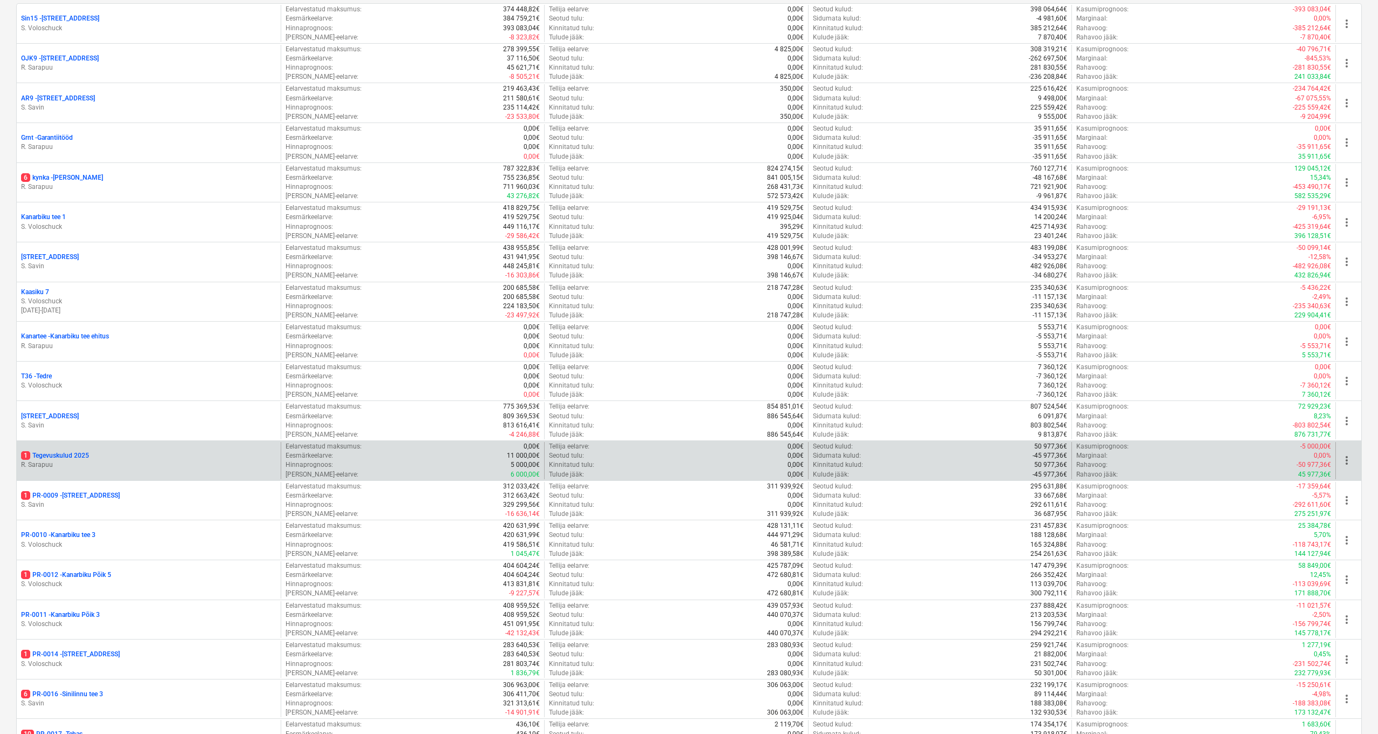
click at [55, 455] on p "1 Tegevuskulud 2025" at bounding box center [55, 455] width 68 height 9
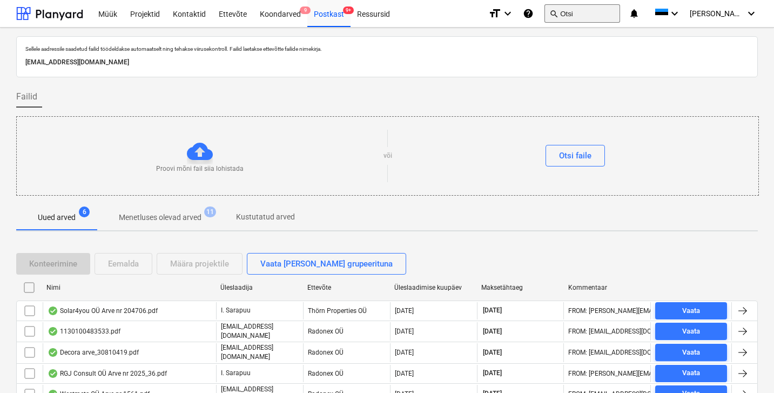
click at [605, 14] on button "search Otsi" at bounding box center [582, 13] width 76 height 18
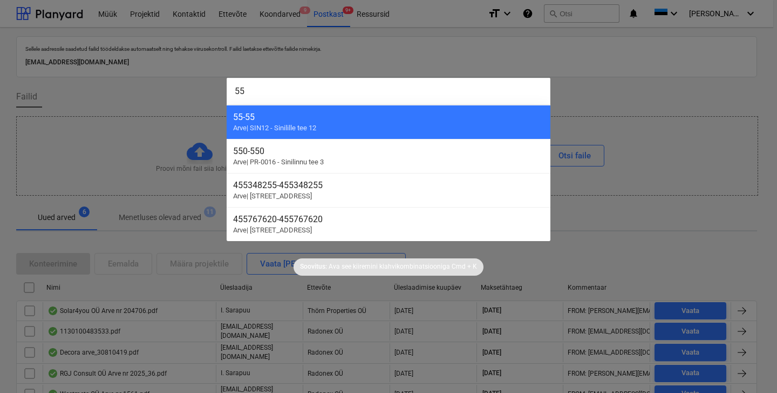
type input "550"
